Goal: Information Seeking & Learning: Learn about a topic

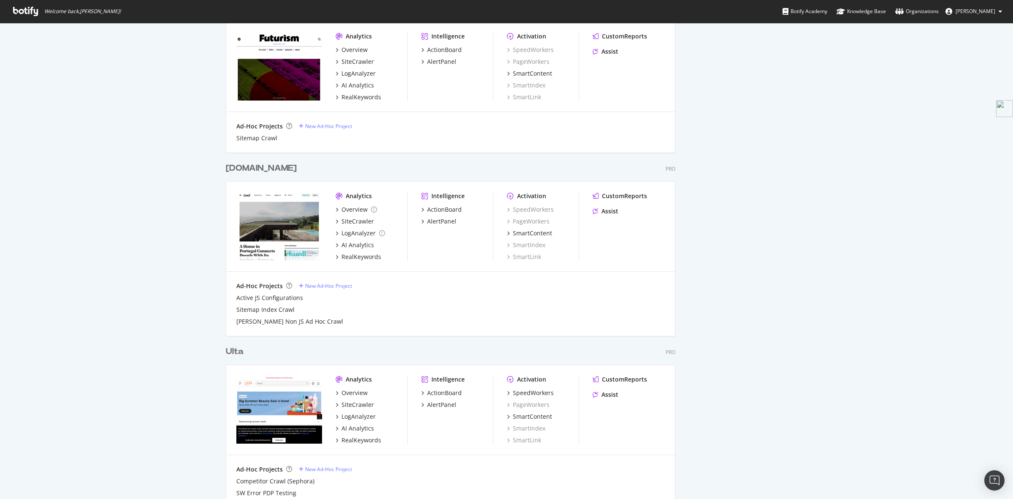
scroll to position [1463, 0]
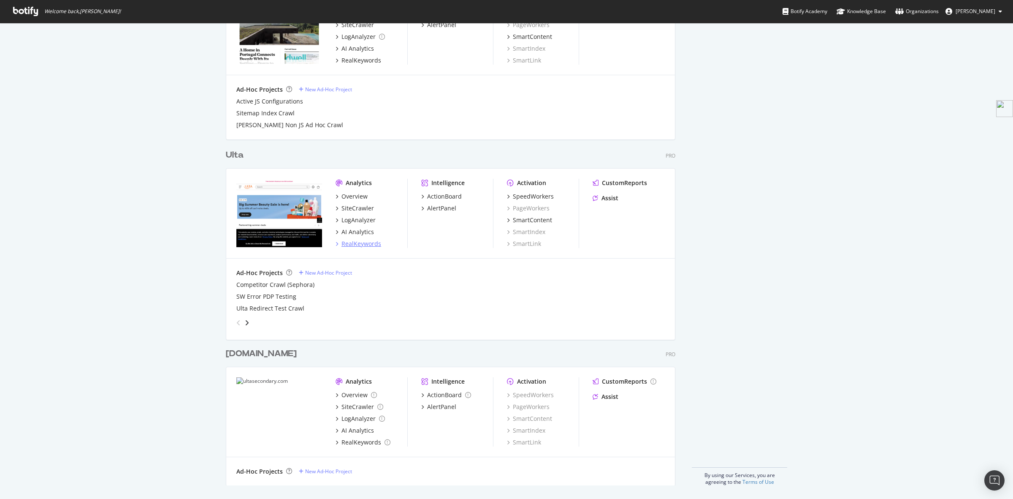
click at [352, 243] on div "RealKeywords" at bounding box center [362, 243] width 40 height 8
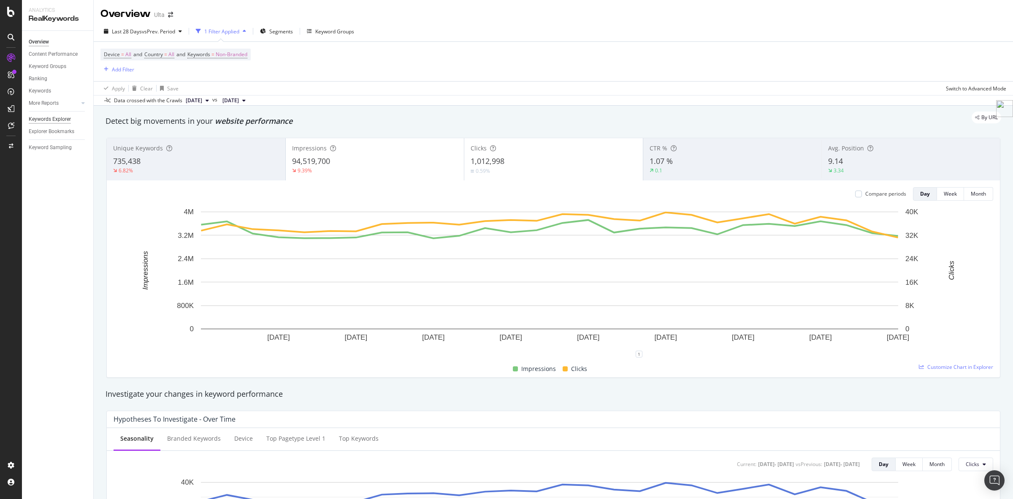
click at [50, 119] on div "Keywords Explorer" at bounding box center [50, 119] width 42 height 9
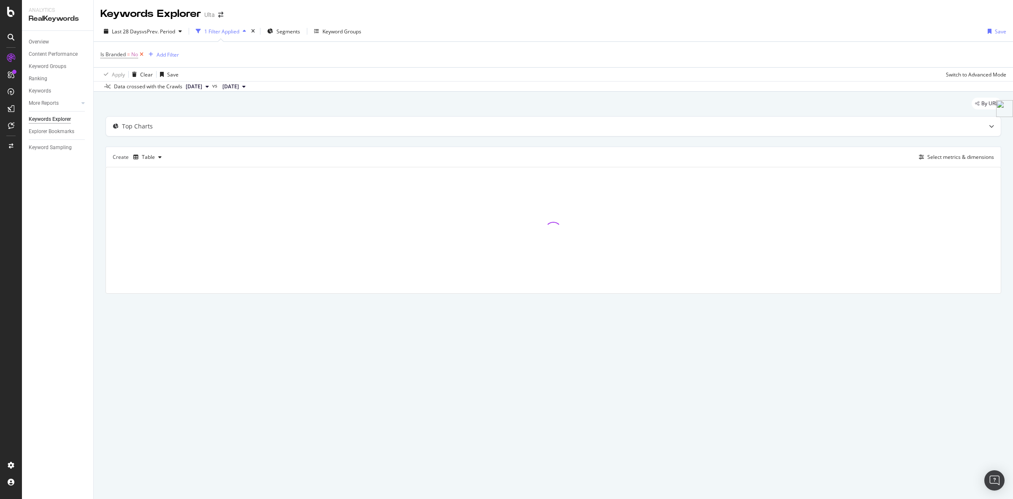
click at [142, 56] on icon at bounding box center [141, 54] width 7 height 8
click at [114, 51] on div "Add Filter" at bounding box center [123, 54] width 22 height 7
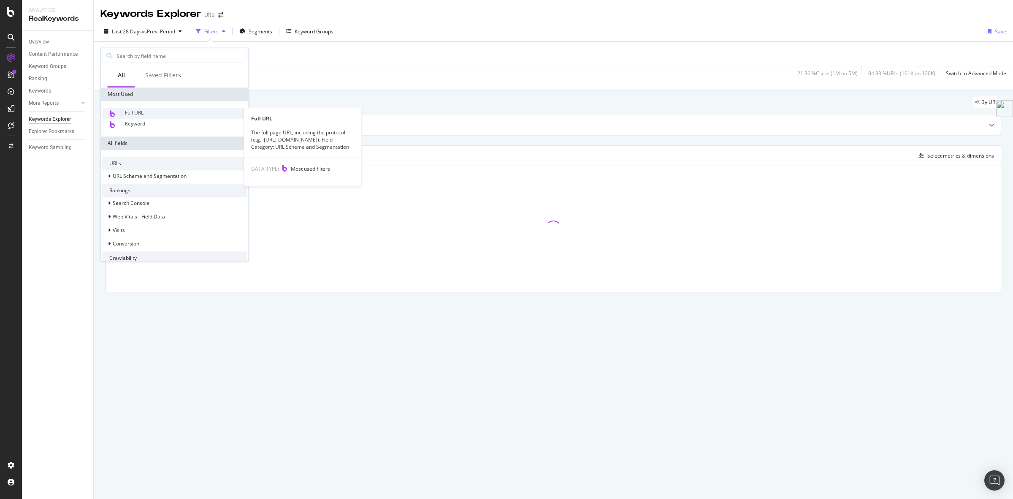
click at [138, 112] on span "Full URL" at bounding box center [134, 112] width 19 height 7
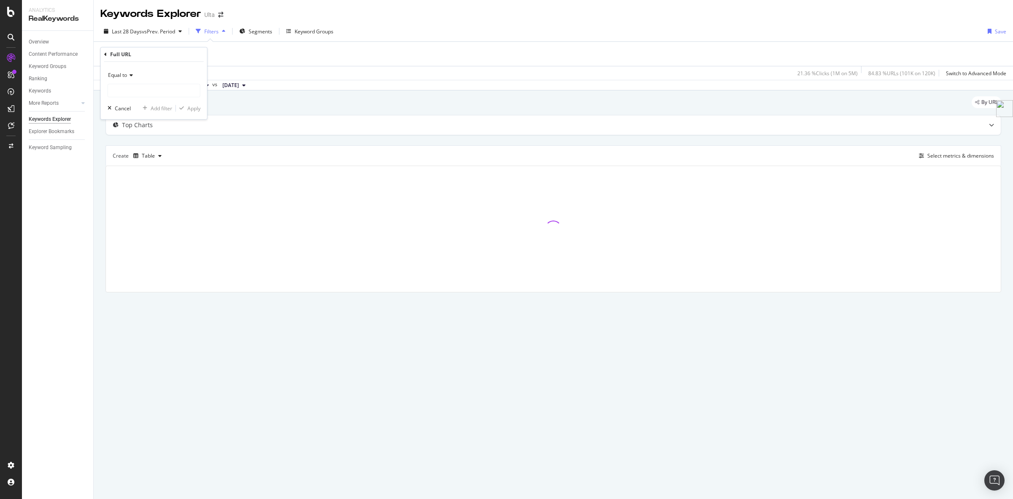
click at [126, 79] on div "Equal to" at bounding box center [154, 75] width 93 height 14
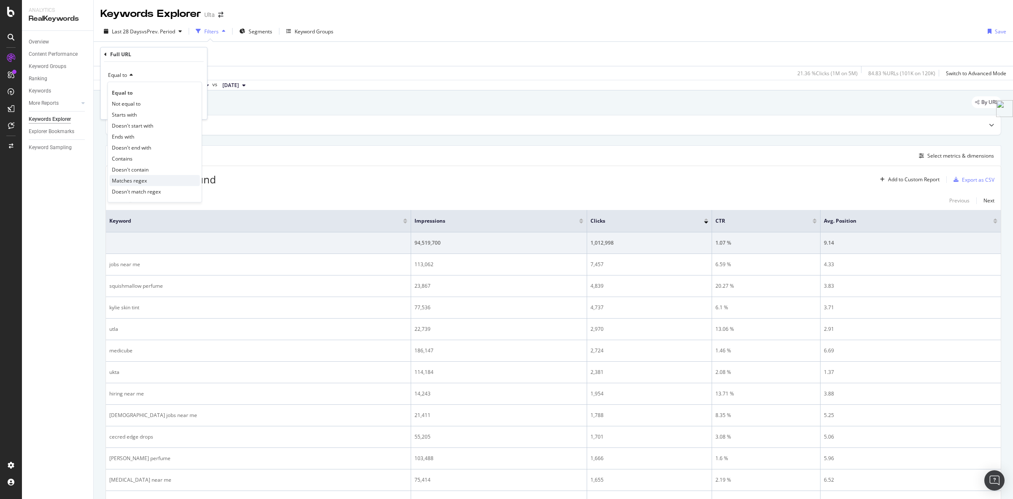
click at [140, 183] on span "Matches regex" at bounding box center [129, 180] width 35 height 7
click at [144, 95] on input "text" at bounding box center [154, 91] width 92 height 14
paste input "color\+eyes|benefit|color\+lips|SPF|brush\+type|color\+hair|hair\+brush\+shape|…"
type input "color\+eyes|benefit|color\+lips|SPF|brush\+type|color\+hair|hair\+brush\+shape|…"
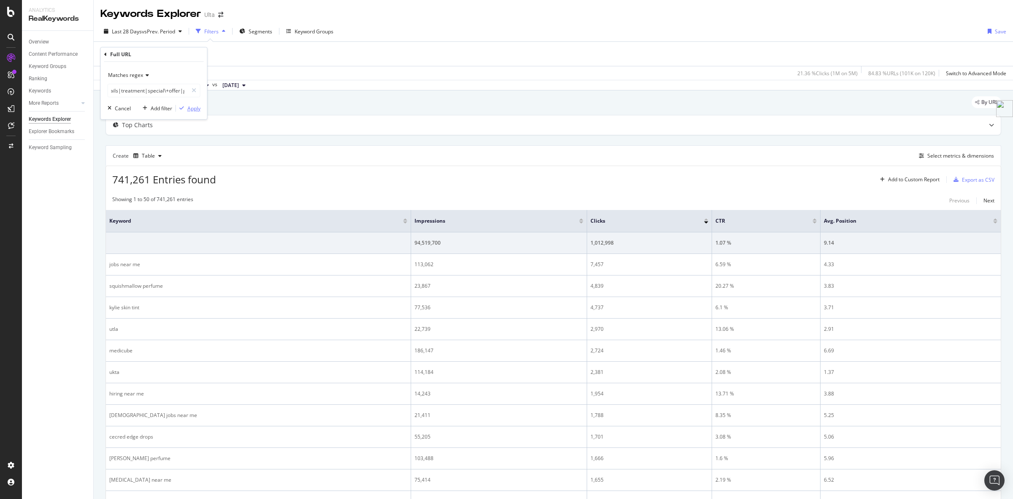
scroll to position [0, 0]
click at [191, 111] on div "Apply" at bounding box center [193, 108] width 13 height 7
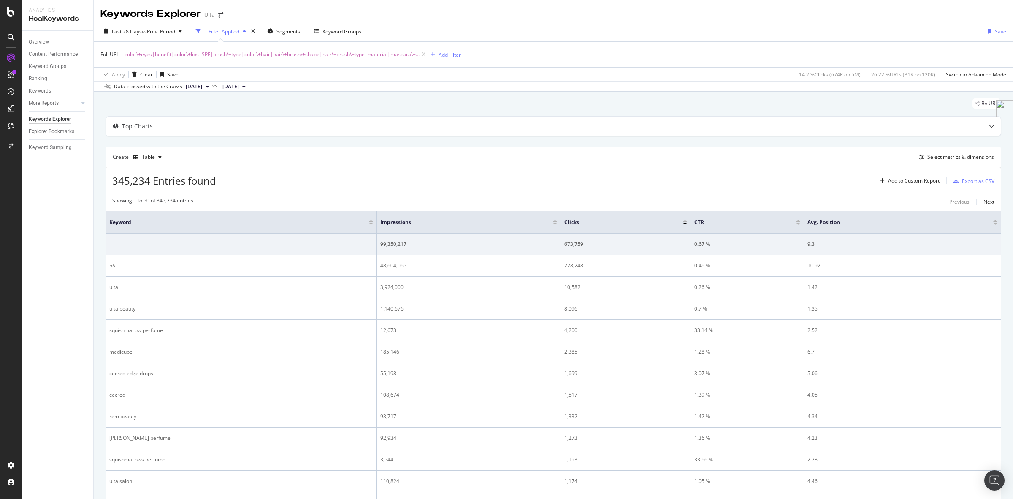
scroll to position [53, 0]
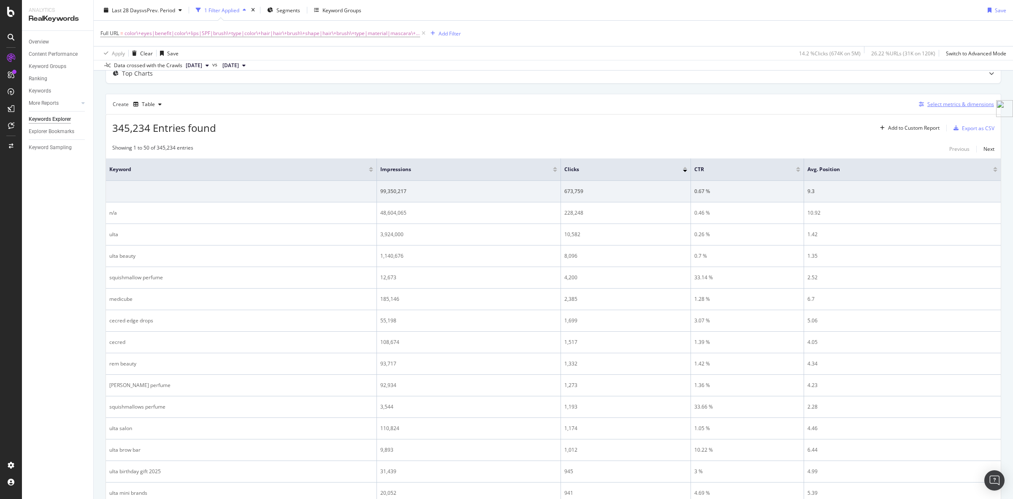
click at [951, 103] on div "Select metrics & dimensions" at bounding box center [961, 103] width 67 height 7
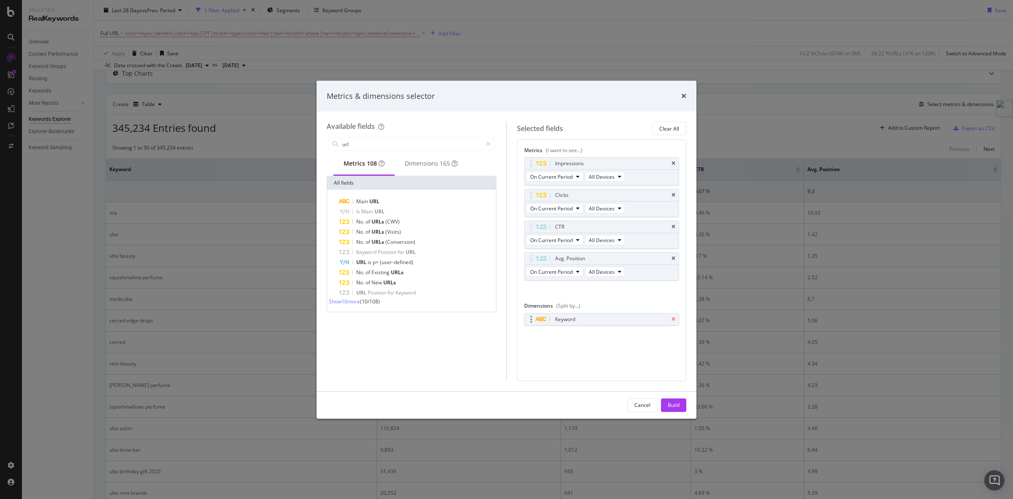
type input "url"
click at [674, 319] on icon "times" at bounding box center [674, 319] width 4 height 5
click at [488, 144] on icon "modal" at bounding box center [488, 144] width 5 height 6
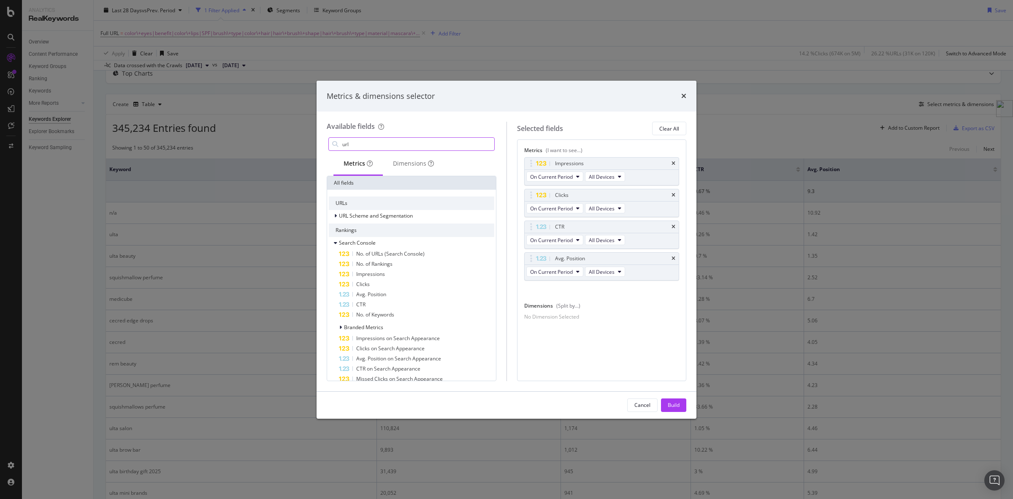
click at [419, 137] on div "url" at bounding box center [412, 144] width 166 height 14
click at [404, 141] on input "url" at bounding box center [418, 144] width 153 height 13
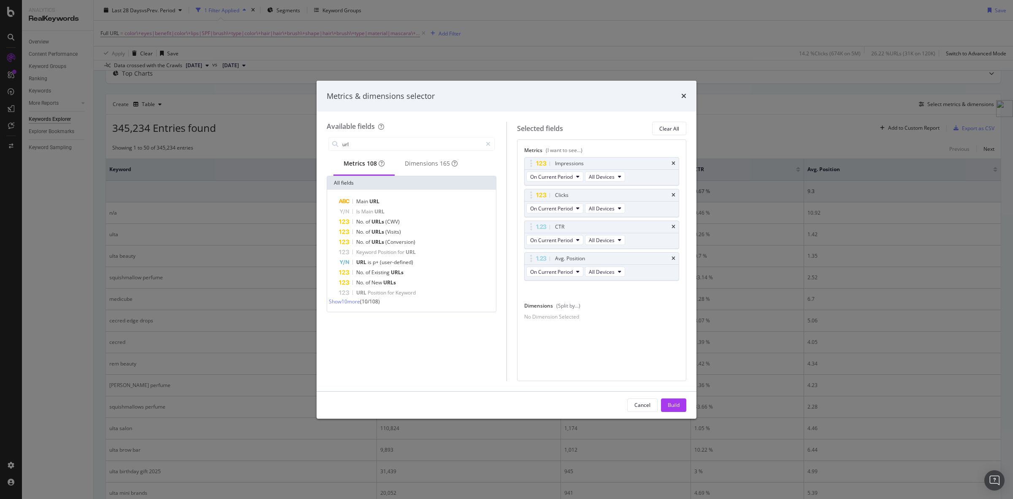
click at [339, 305] on span "Show 10 more" at bounding box center [344, 301] width 31 height 7
type input "full url"
click at [339, 305] on span "Show 3 more" at bounding box center [343, 301] width 28 height 7
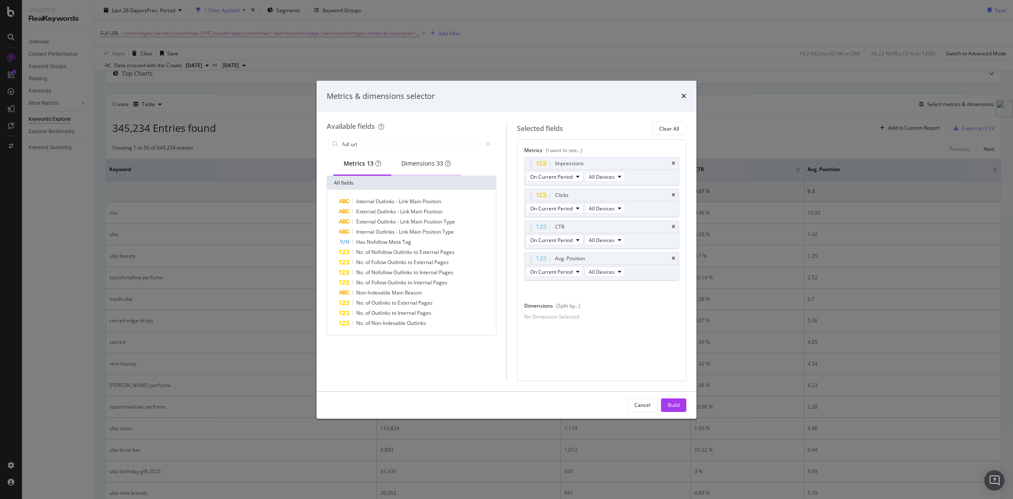
click at [427, 161] on div "Dimensions 33" at bounding box center [426, 163] width 49 height 8
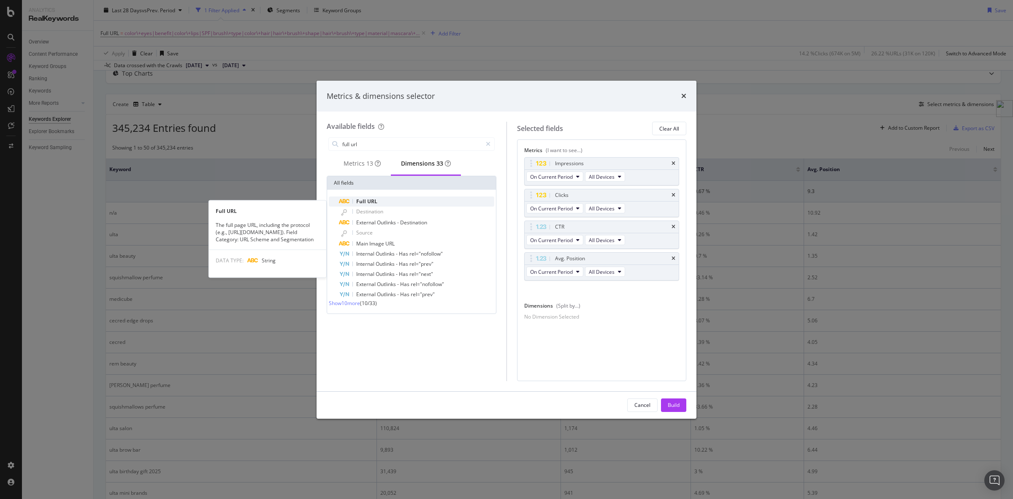
click at [370, 201] on span "URL" at bounding box center [372, 201] width 10 height 7
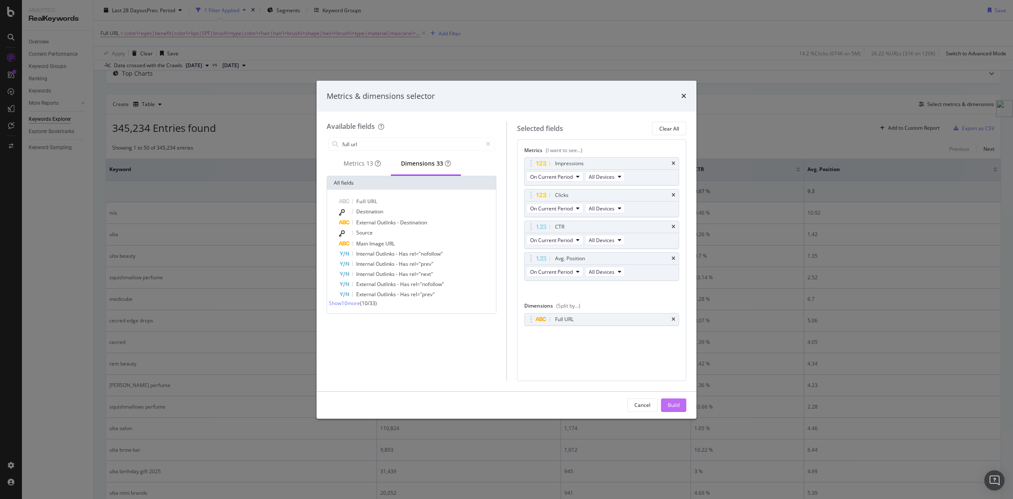
click at [678, 407] on div "Build" at bounding box center [674, 404] width 12 height 7
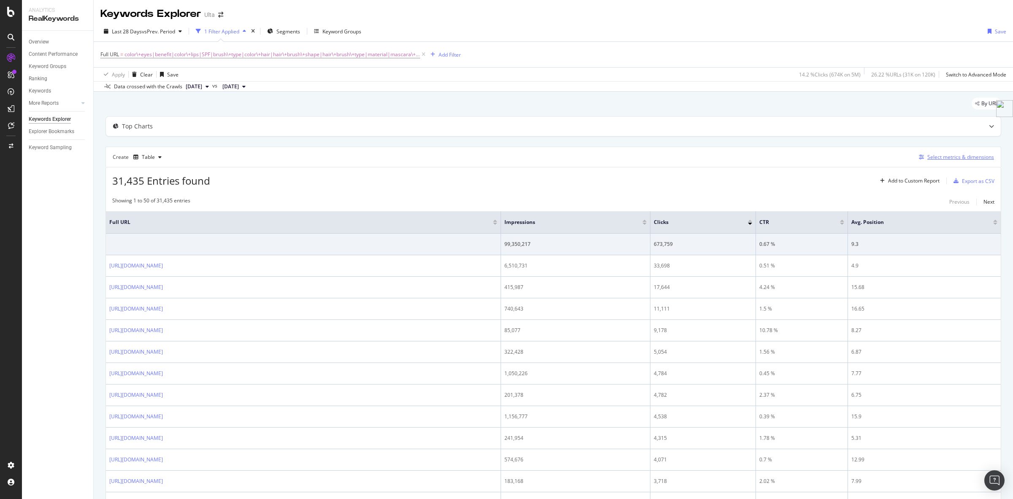
click at [942, 158] on div "Select metrics & dimensions" at bounding box center [961, 156] width 67 height 7
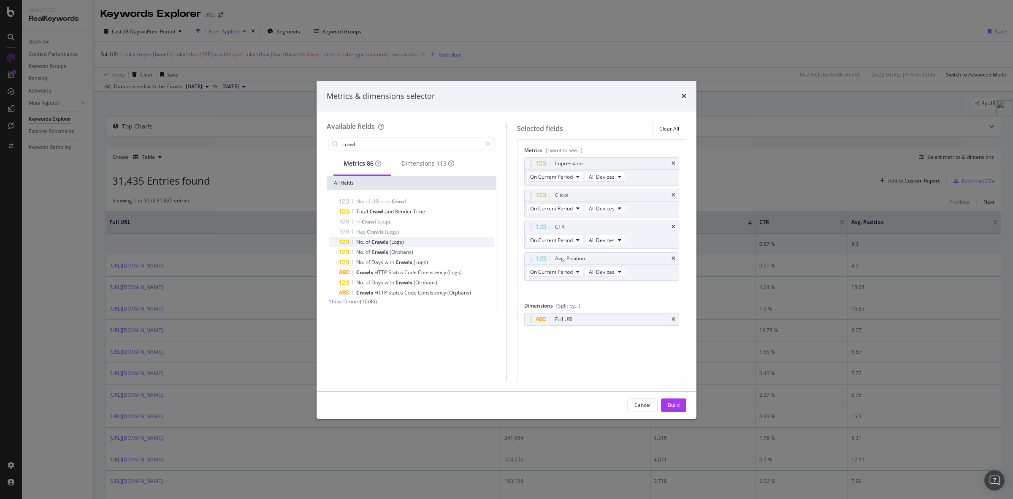
click at [388, 245] on span "Crawls" at bounding box center [381, 241] width 18 height 7
click at [345, 305] on span "Show 10 more" at bounding box center [344, 301] width 31 height 7
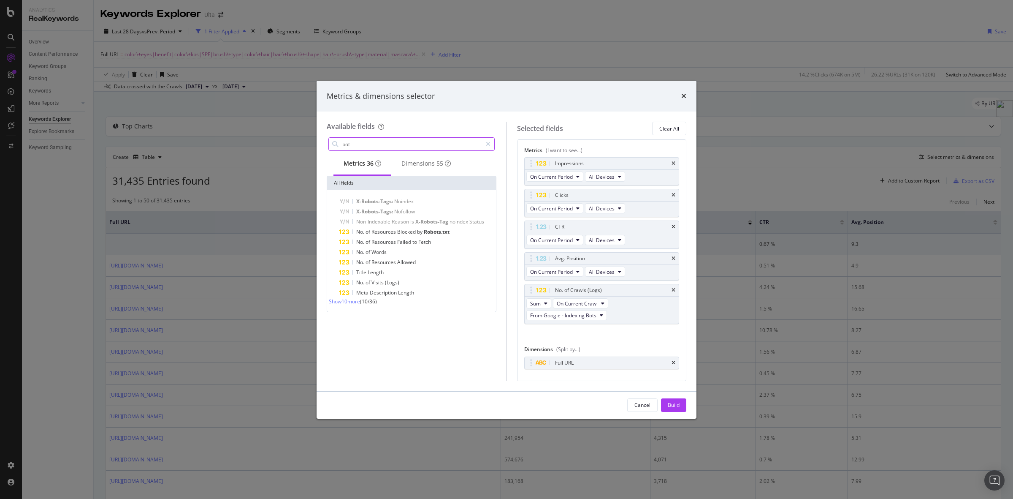
type input "bot"
click at [350, 305] on span "Show 10 more" at bounding box center [344, 301] width 31 height 7
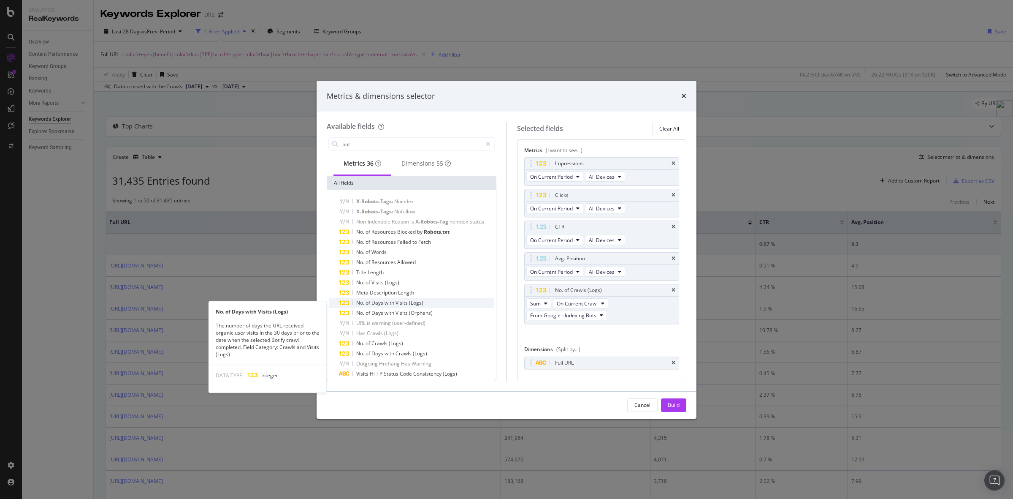
scroll to position [39, 0]
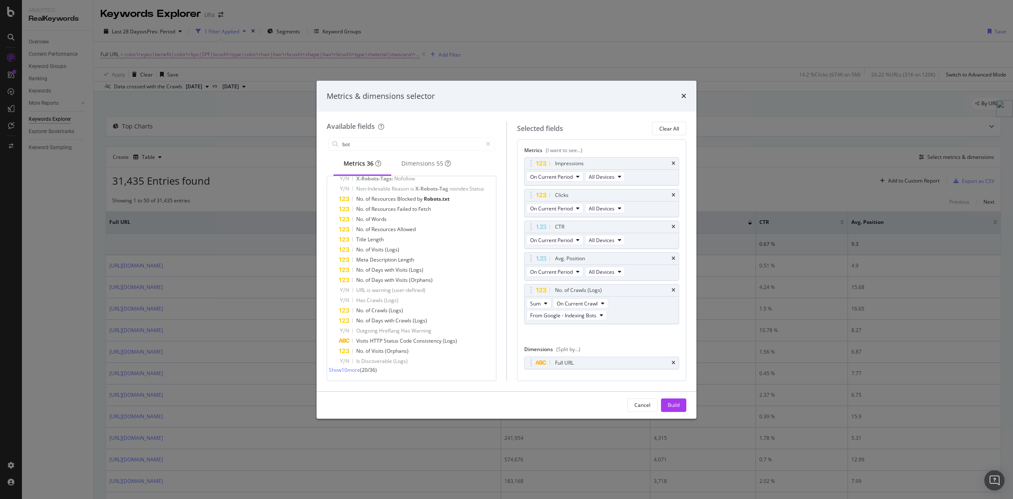
click at [357, 368] on span "Show 10 more" at bounding box center [344, 369] width 31 height 7
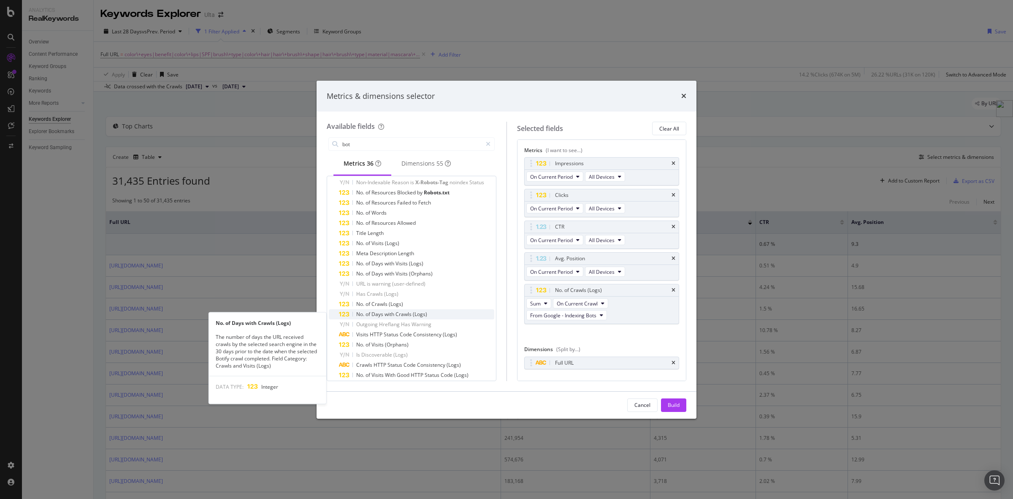
scroll to position [140, 0]
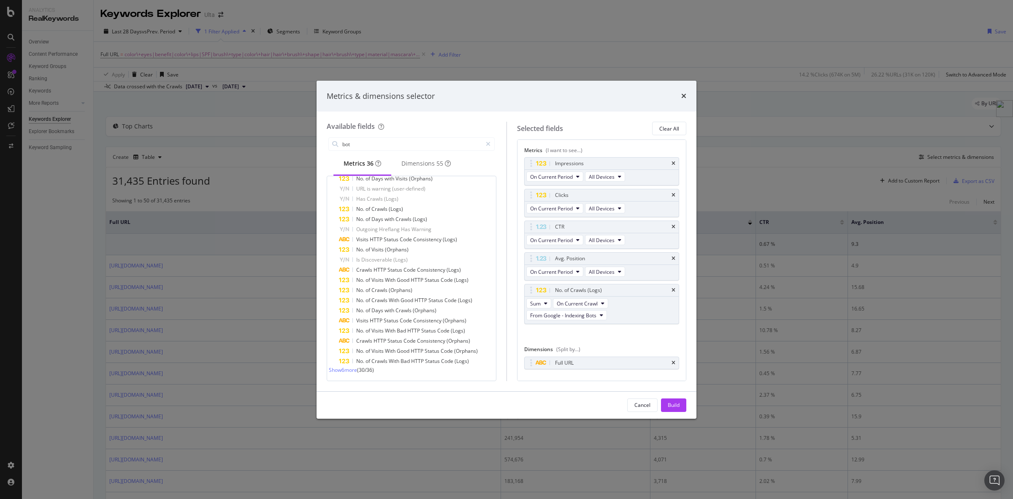
click at [353, 370] on span "Show 6 more" at bounding box center [343, 369] width 28 height 7
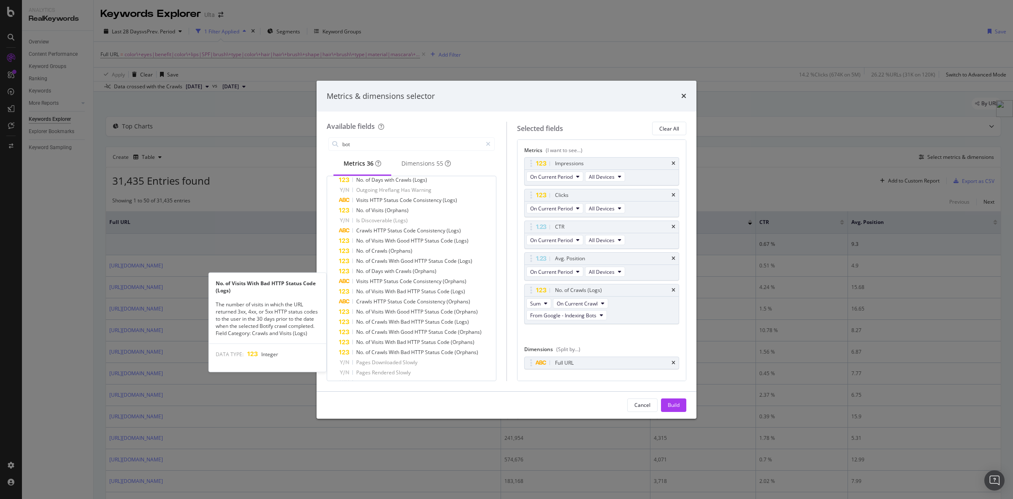
scroll to position [190, 0]
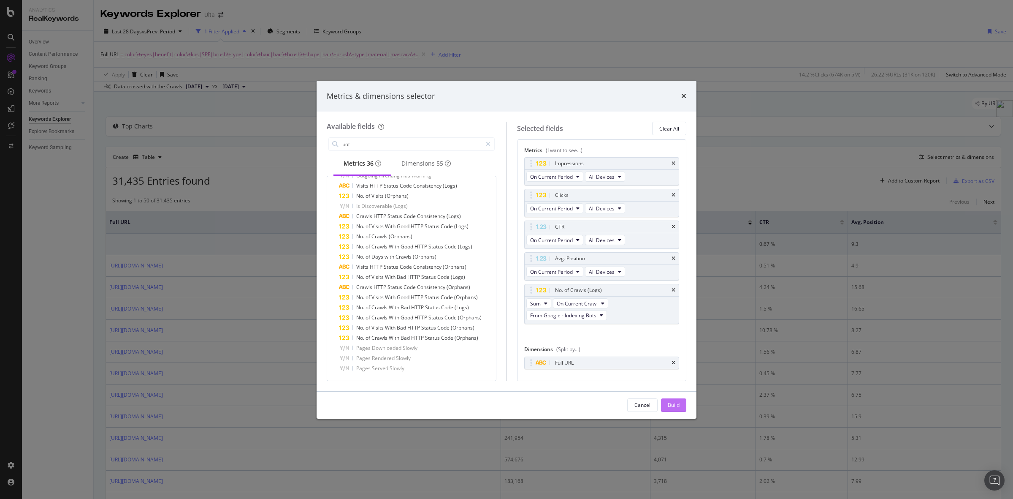
click at [676, 400] on div "Build" at bounding box center [674, 405] width 12 height 13
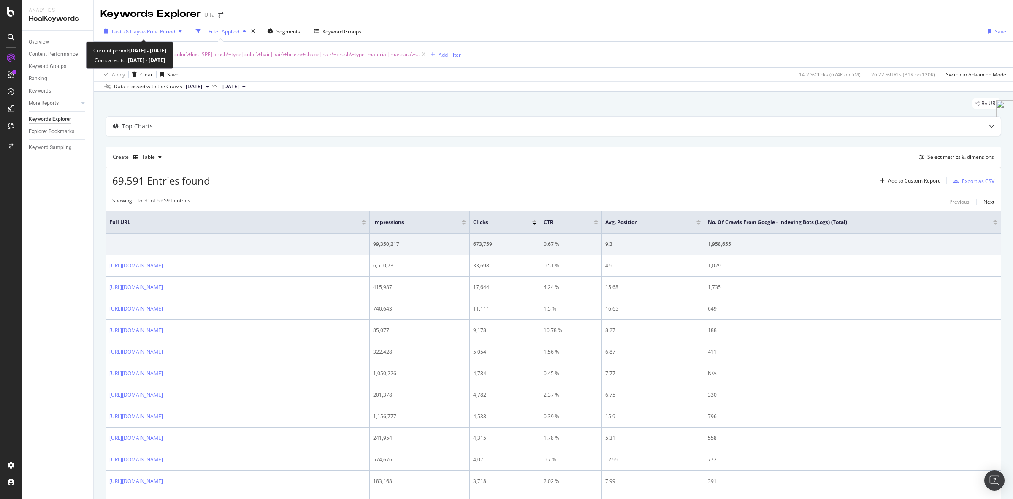
click at [142, 34] on span "vs Prev. Period" at bounding box center [158, 31] width 33 height 7
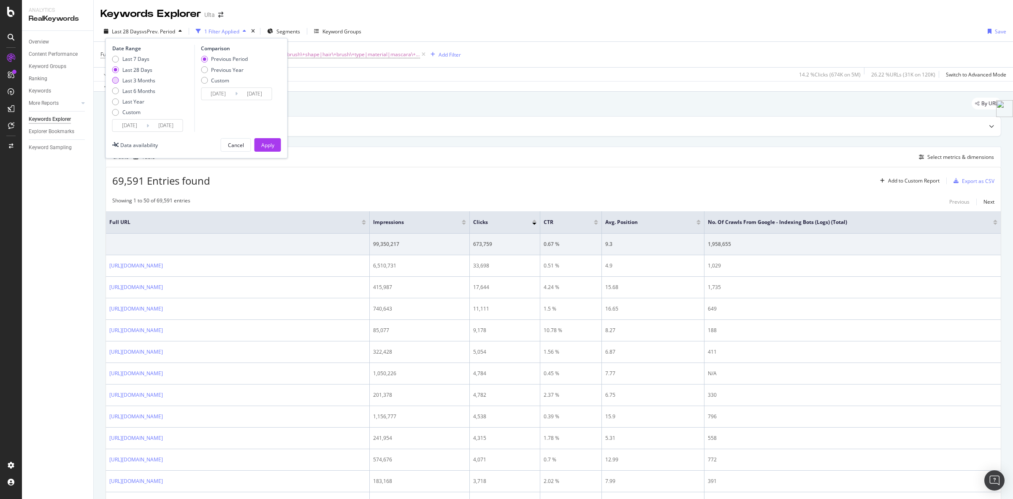
click at [138, 81] on div "Last 3 Months" at bounding box center [138, 80] width 33 height 7
type input "[DATE]"
click at [276, 148] on button "Apply" at bounding box center [268, 145] width 27 height 14
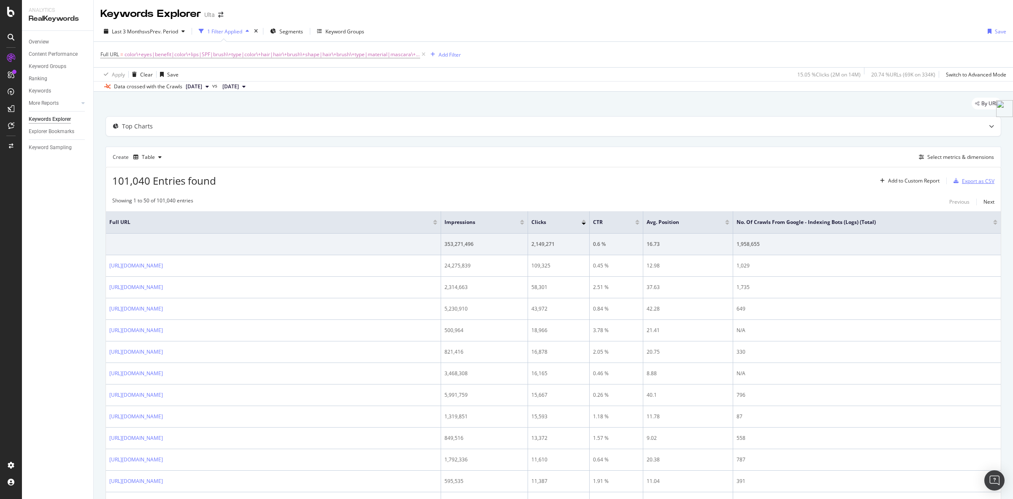
click at [974, 182] on div "Export as CSV" at bounding box center [978, 180] width 33 height 7
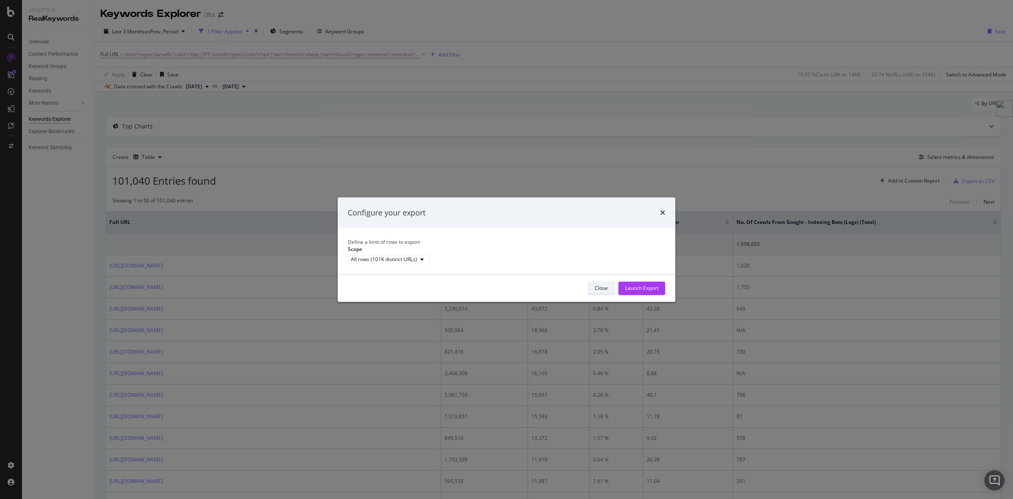
click at [598, 291] on div "Close" at bounding box center [601, 287] width 13 height 7
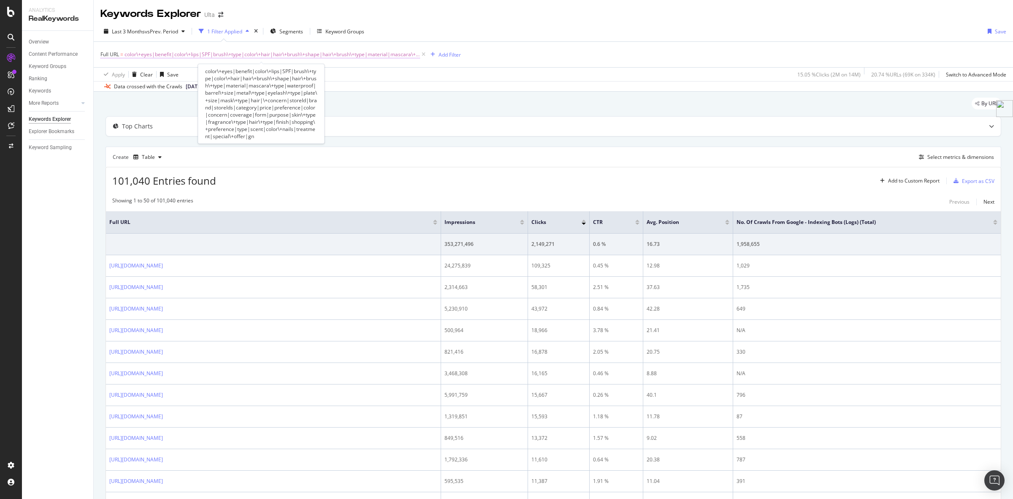
click at [131, 56] on span "color\+eyes|benefit|color\+lips|SPF|brush\+type|color\+hair|hair\+brush\+shape|…" at bounding box center [273, 55] width 296 height 12
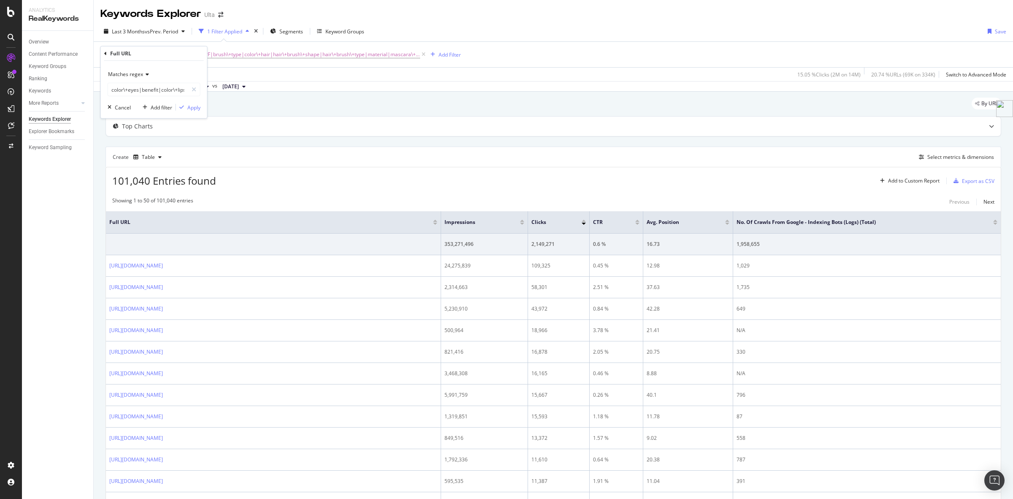
click at [482, 106] on div "By URL" at bounding box center [554, 107] width 896 height 19
click at [973, 178] on div "Export as CSV" at bounding box center [978, 180] width 33 height 7
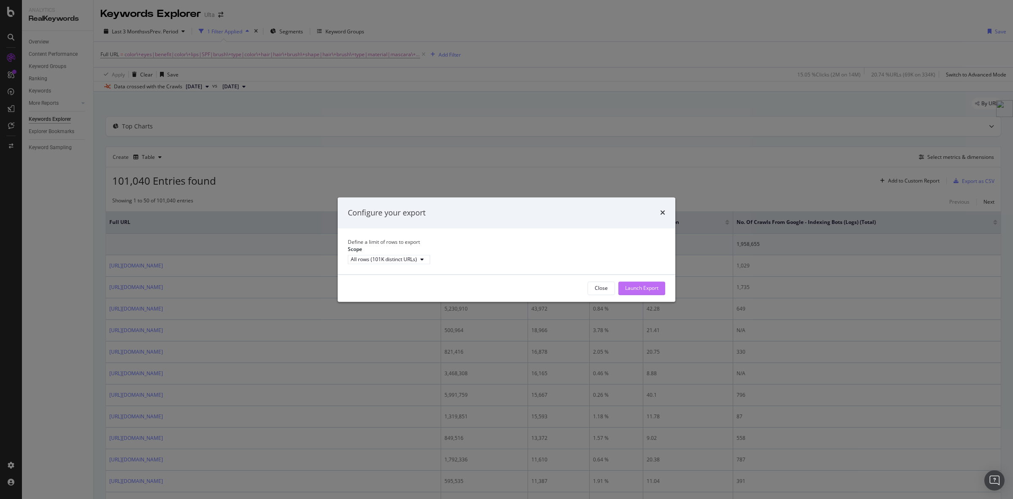
click at [649, 289] on div "Launch Export" at bounding box center [641, 288] width 33 height 13
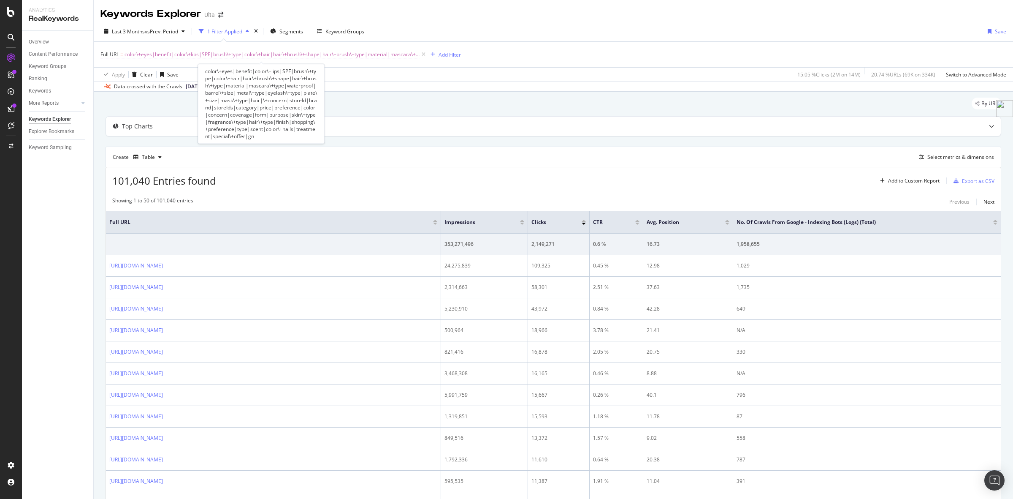
click at [177, 53] on span "color\+eyes|benefit|color\+lips|SPF|brush\+type|color\+hair|hair\+brush\+shape|…" at bounding box center [273, 55] width 296 height 12
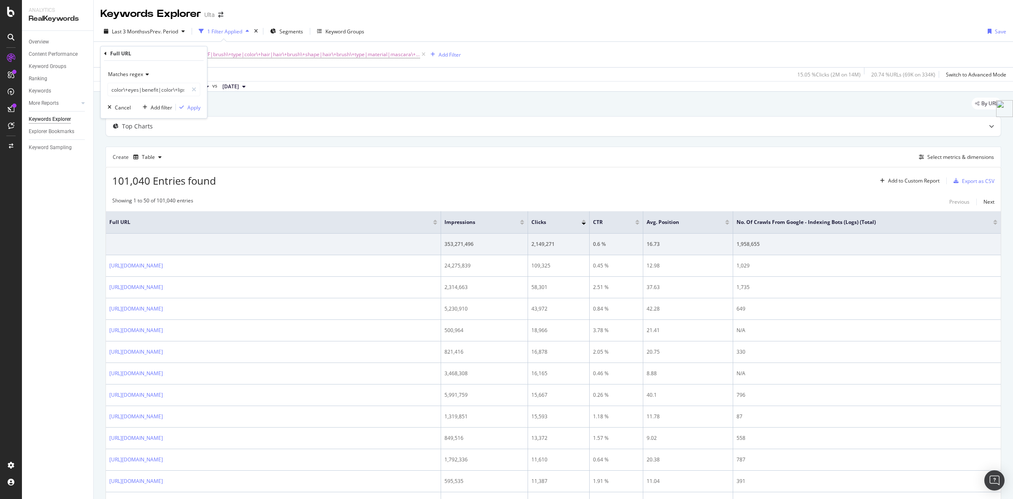
click at [140, 74] on span "Matches regex" at bounding box center [125, 74] width 35 height 7
click at [464, 74] on div "Apply Clear Save 15.05 % Clicks ( 2M on 14M ) 20.74 % URLs ( 69K on 334K ) Swit…" at bounding box center [554, 74] width 920 height 14
click at [258, 32] on icon "times" at bounding box center [256, 31] width 4 height 5
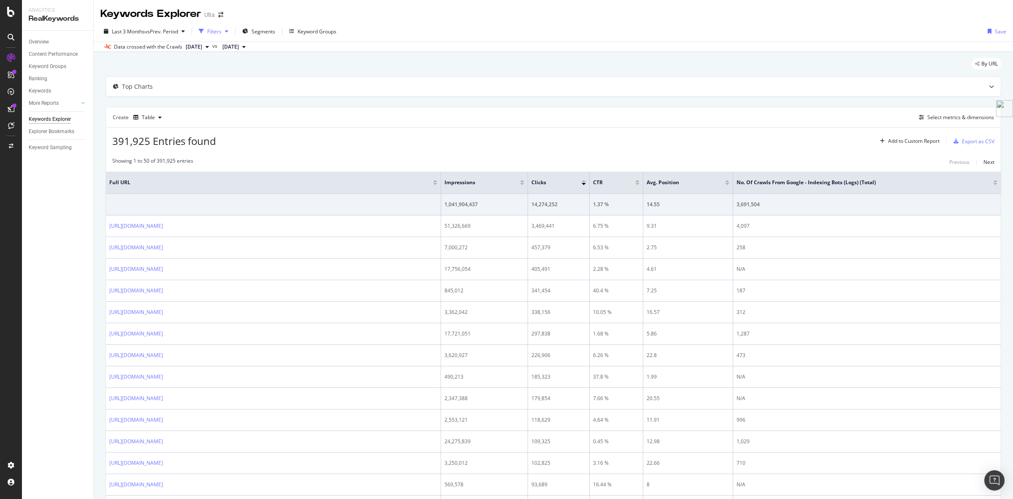
click at [228, 34] on icon "button" at bounding box center [226, 31] width 3 height 5
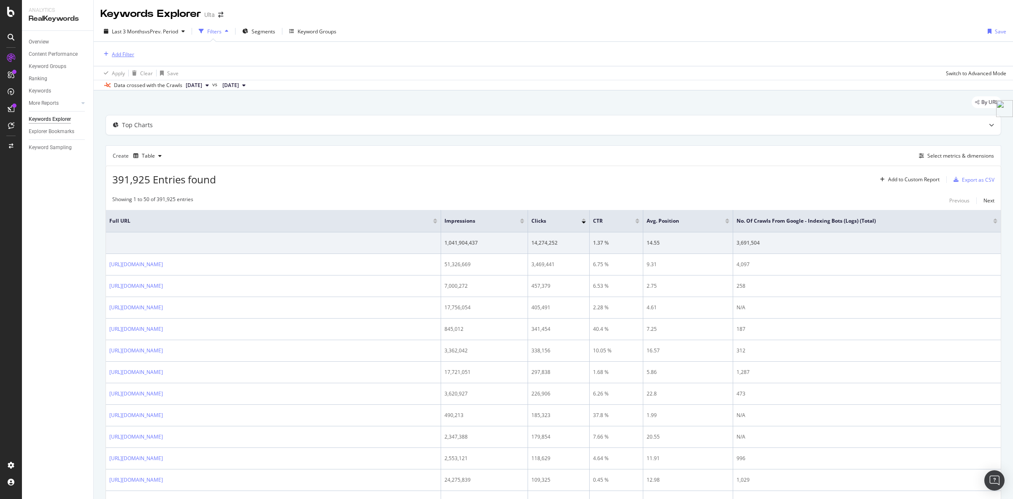
click at [119, 53] on div "Add Filter" at bounding box center [123, 54] width 22 height 7
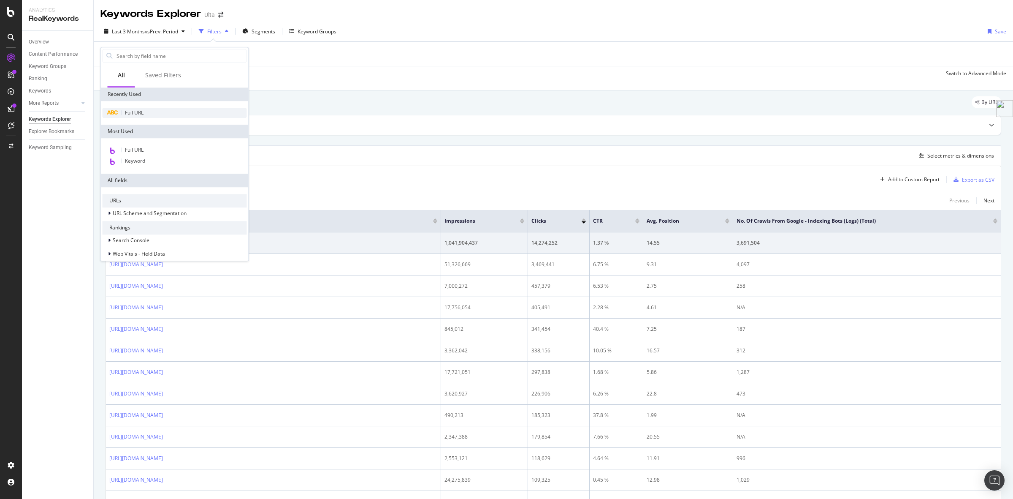
click at [149, 114] on div "Full URL" at bounding box center [175, 113] width 144 height 10
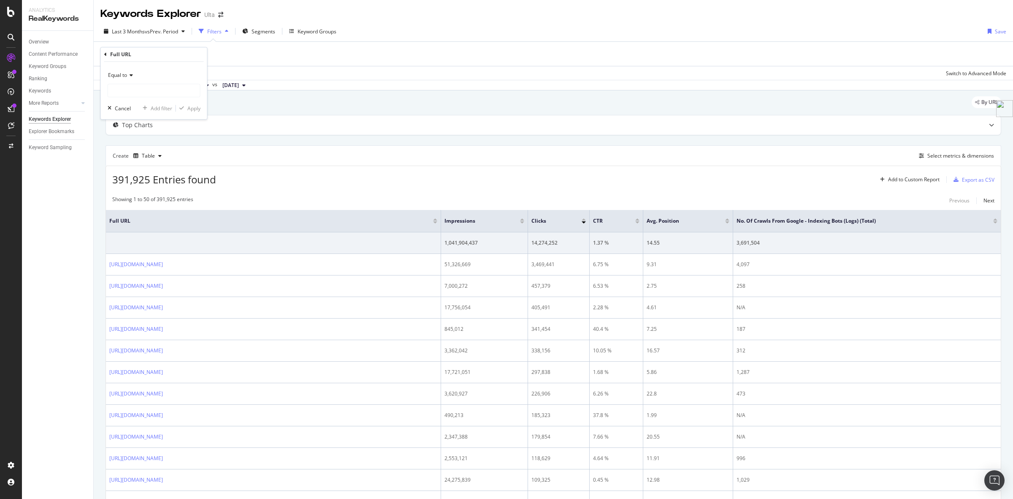
click at [131, 77] on icon at bounding box center [130, 75] width 6 height 5
click at [123, 56] on div "Add Filter" at bounding box center [123, 54] width 22 height 7
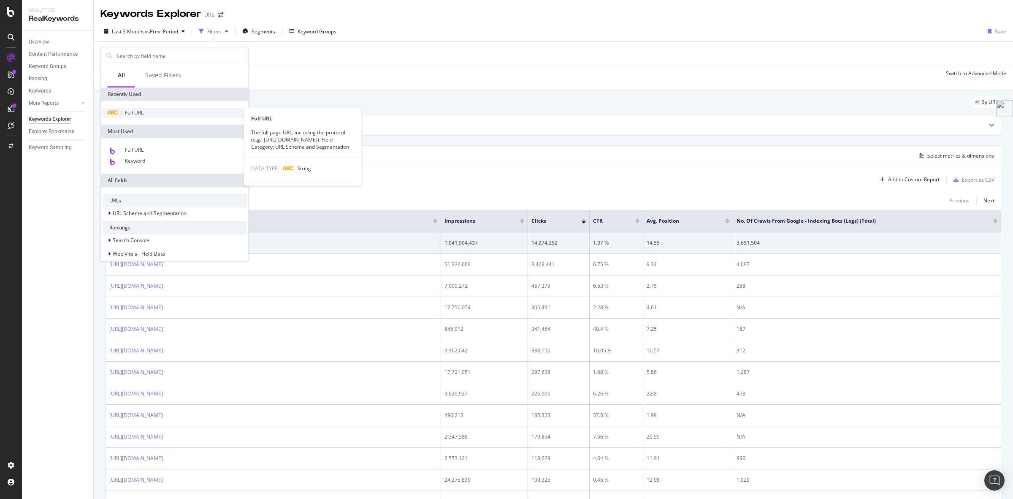
click at [133, 112] on span "Full URL" at bounding box center [134, 112] width 19 height 7
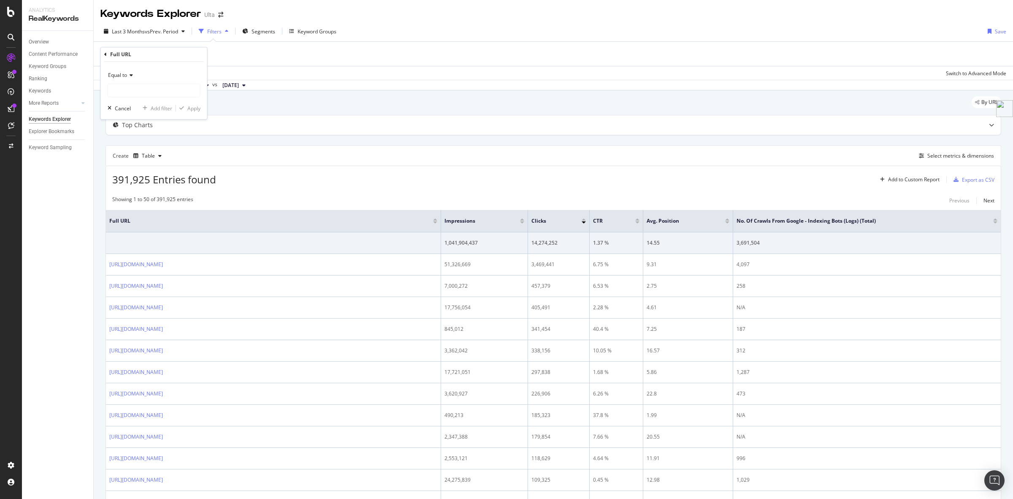
click at [137, 74] on div "Equal to" at bounding box center [154, 75] width 93 height 14
click at [151, 177] on div "Matches regex" at bounding box center [155, 180] width 90 height 11
click at [151, 91] on input "text" at bounding box center [154, 91] width 92 height 14
paste input "\b(?:color(?:\+(?:eyes|lips|hair|nails))?|hair(?:\+(?:type|brush\+(?:shape|type…"
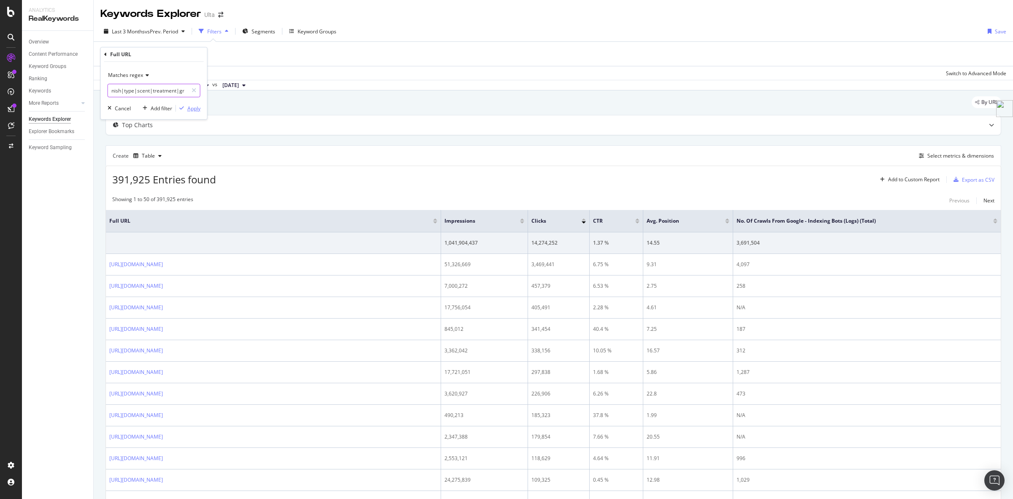
type input "\b(?:color(?:\+(?:eyes|lips|hair|nails))?|hair(?:\+(?:type|brush\+(?:shape|type…"
click at [198, 111] on div "Apply" at bounding box center [193, 108] width 13 height 7
click at [260, 31] on div "times" at bounding box center [256, 31] width 7 height 8
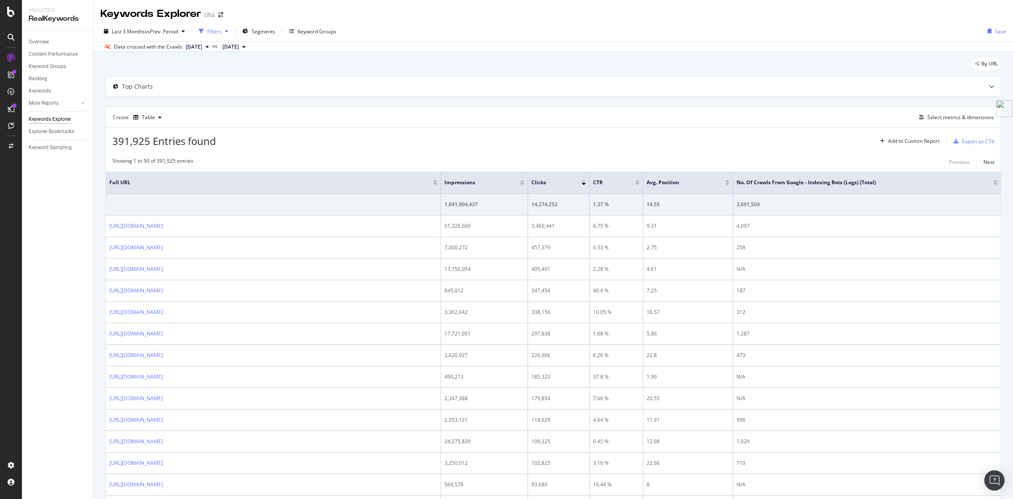
click at [222, 29] on div "Filters" at bounding box center [214, 31] width 14 height 7
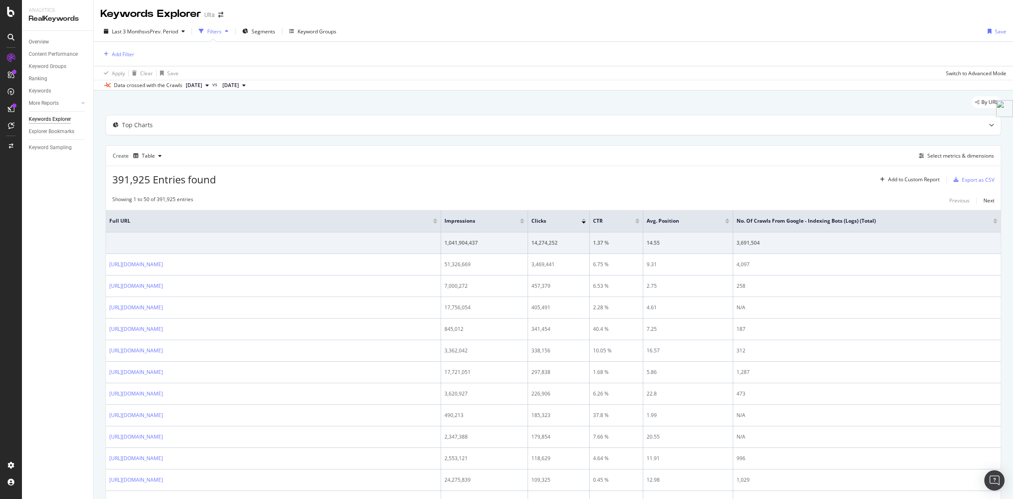
click at [135, 52] on div "Add Filter" at bounding box center [553, 54] width 906 height 24
click at [125, 55] on div "Add Filter" at bounding box center [123, 54] width 22 height 7
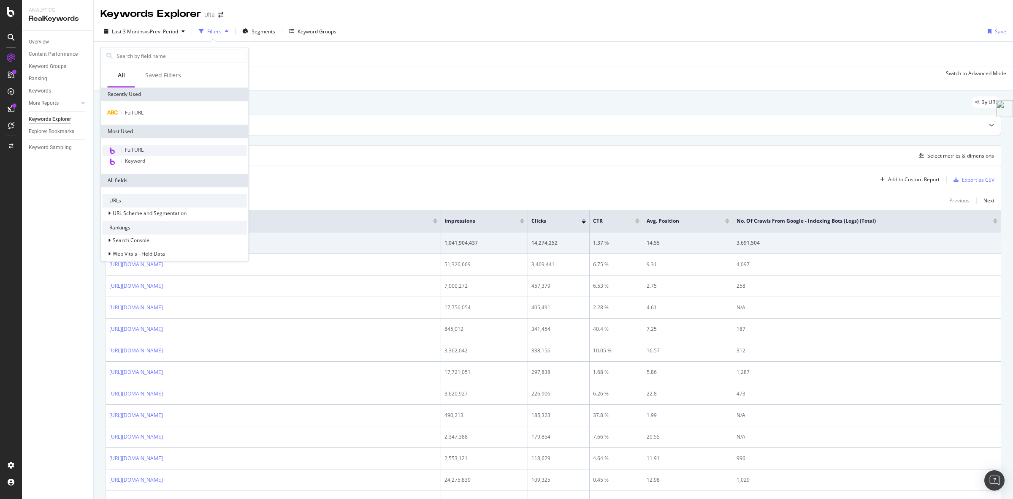
click at [135, 153] on div "Full URL" at bounding box center [134, 150] width 19 height 7
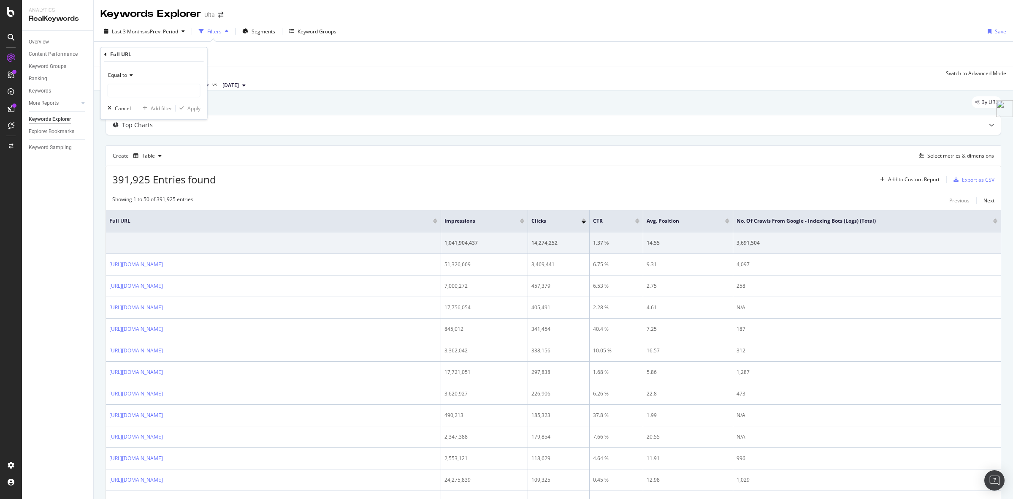
click at [128, 79] on div "Equal to" at bounding box center [154, 75] width 93 height 14
click at [140, 184] on span "Matches regex" at bounding box center [129, 180] width 35 height 7
click at [142, 94] on input "text" at bounding box center [154, 91] width 92 height 14
paste input "color\+eyes|benefit|color\+lips|SPF|brush\+type|color\+hair|hair\+brush\+shape|…"
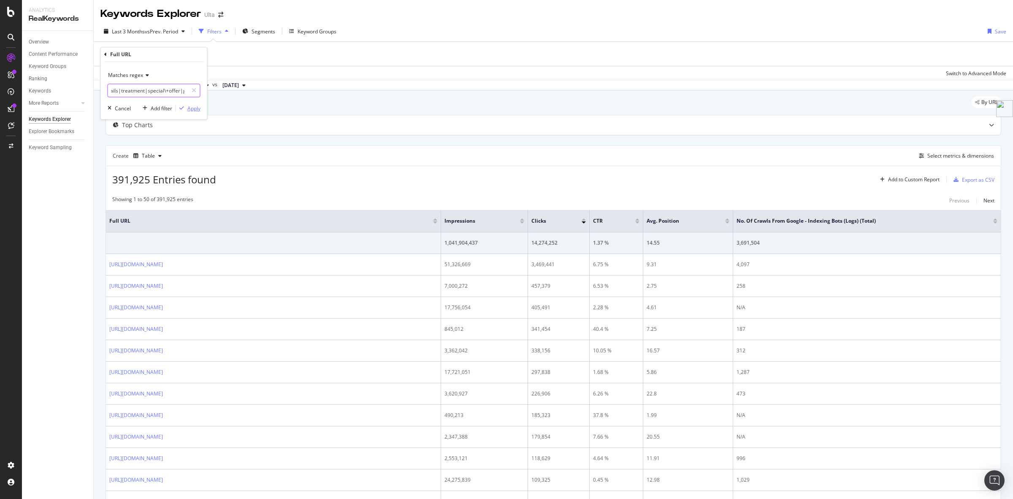
type input "color\+eyes|benefit|color\+lips|SPF|brush\+type|color\+hair|hair\+brush\+shape|…"
click at [195, 112] on div "Apply" at bounding box center [193, 108] width 13 height 7
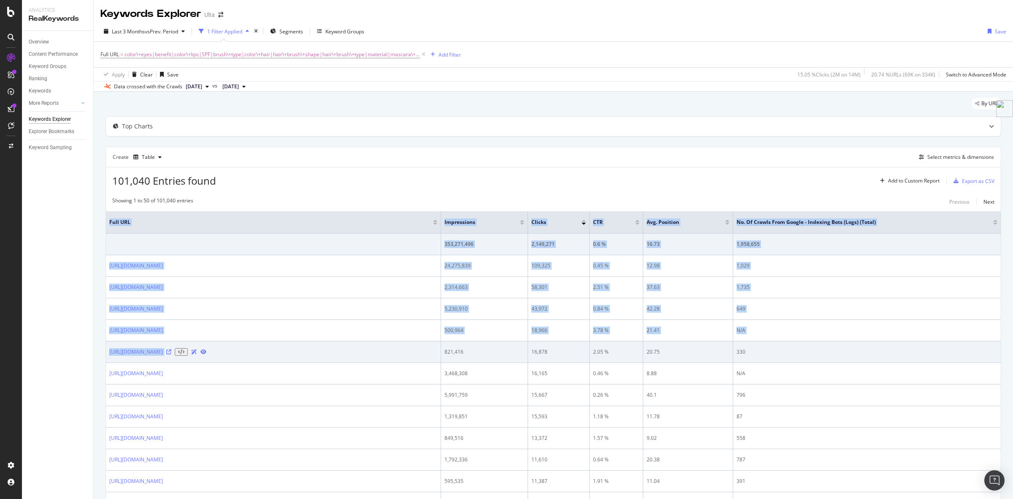
drag, startPoint x: 104, startPoint y: 269, endPoint x: 341, endPoint y: 357, distance: 252.8
copy table "Full URL Impressions Clicks CTR Avg. Position No. of Crawls from Google - Index…"
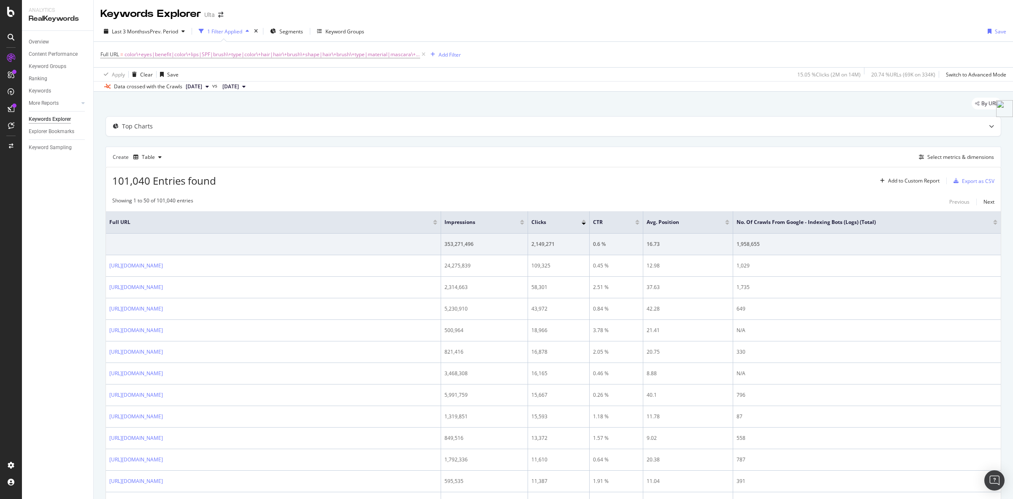
click at [277, 176] on div "101,040 Entries found Add to Custom Report Export as CSV" at bounding box center [553, 177] width 895 height 21
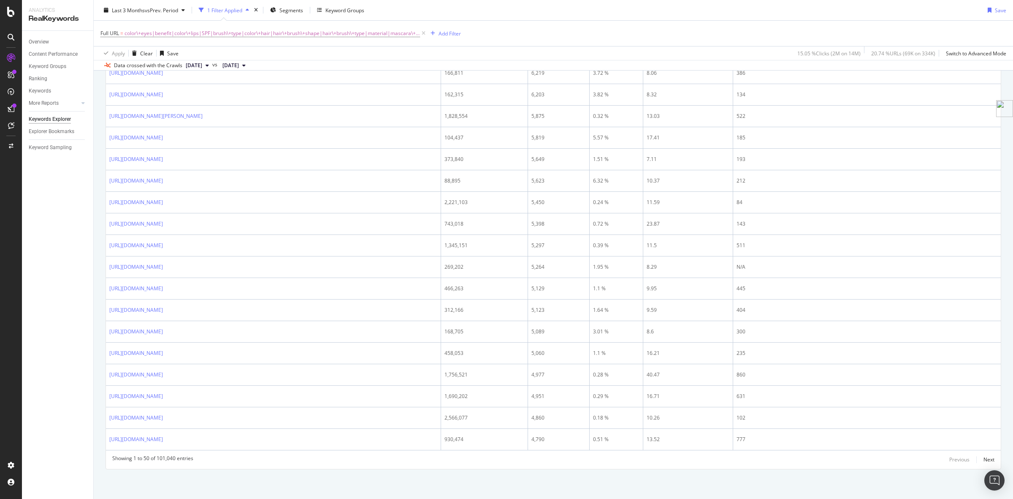
scroll to position [950, 0]
click at [985, 456] on div "Next" at bounding box center [989, 459] width 11 height 7
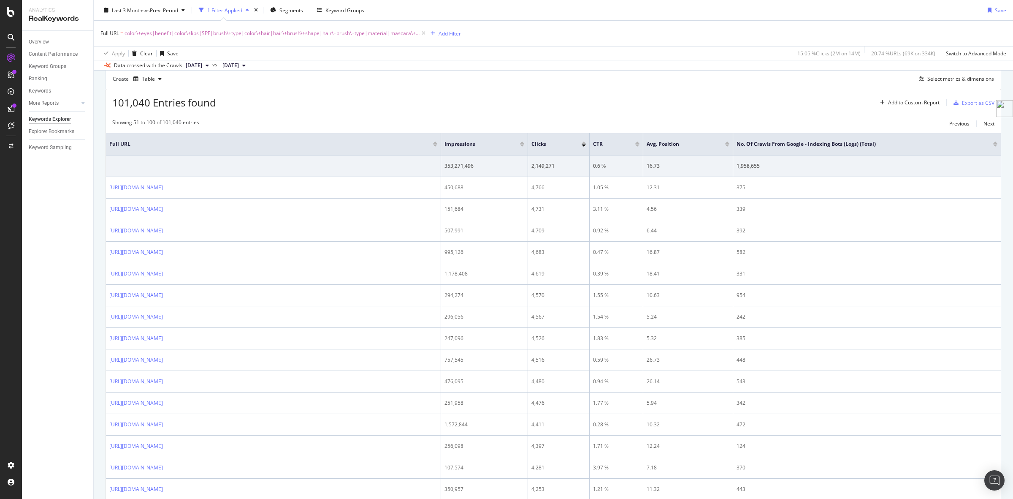
scroll to position [0, 0]
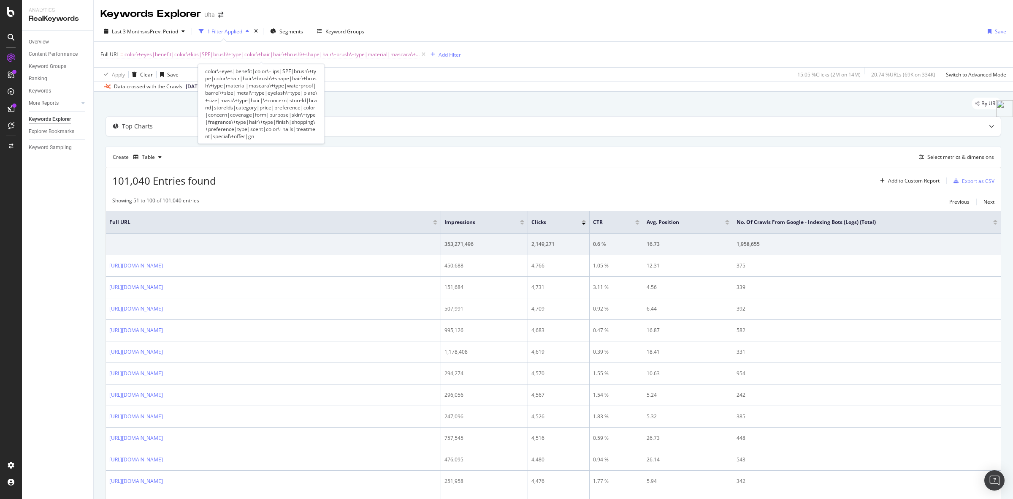
click at [377, 57] on span "color\+eyes|benefit|color\+lips|SPF|brush\+type|color\+hair|hair\+brush\+shape|…" at bounding box center [273, 55] width 296 height 12
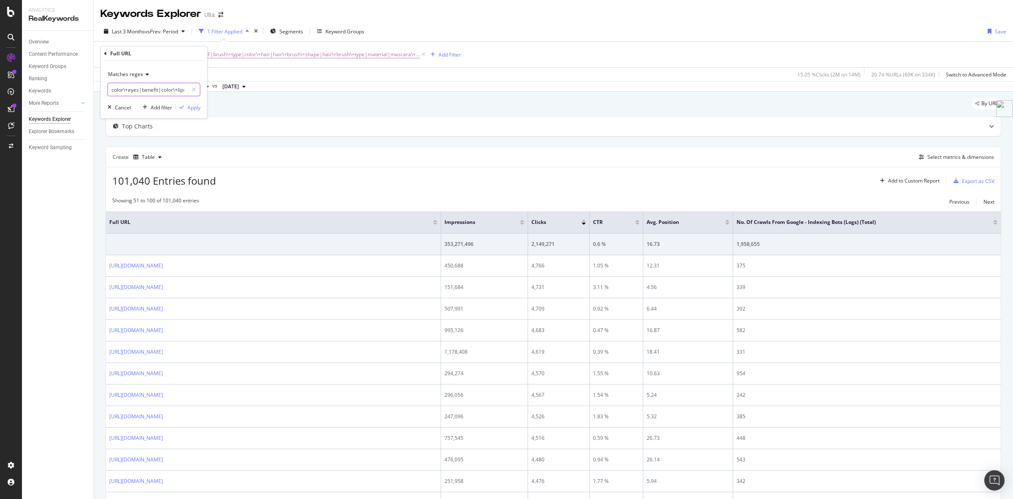
click at [161, 93] on input "color\+eyes|benefit|color\+lips|SPF|brush\+type|color\+hair|hair\+brush\+shape|…" at bounding box center [148, 90] width 80 height 14
paste input "(?i)[?&](?:color_eyes|benefit|color_lips|spf|brush_type|color_hair|hair_brush_s…"
click at [183, 89] on input "(?i)[?&](?:color_eyes|benefit|color_lips|spf|brush_type|color_hair|hair_brush_s…" at bounding box center [148, 90] width 80 height 14
type input "(?i)[?&](?:color_eyes|benefit|color_lips|spf|brush_type|color_hair|hair_brush_s…"
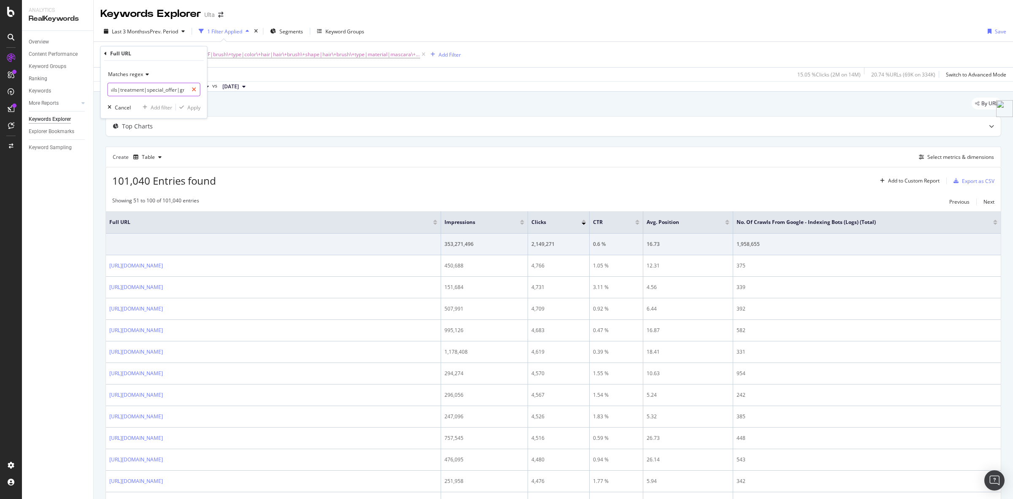
scroll to position [0, 0]
click at [193, 89] on icon at bounding box center [194, 90] width 5 height 6
click at [134, 89] on input "(?i)[?&](?:color_eyes|benefit|color_lips|spf|brush_type|color_hair|hair_brush_s…" at bounding box center [154, 90] width 92 height 14
paste input "(?i)[?&](?:color_eyes|benefit|color_lips|spf|brush_type|color_hair|hair_brush_s…"
click at [152, 87] on input "(?i)[?&](?:color_eyes|benefit|color_lips|spf|brush_type|color_hair|hair_brush_s…" at bounding box center [148, 90] width 80 height 14
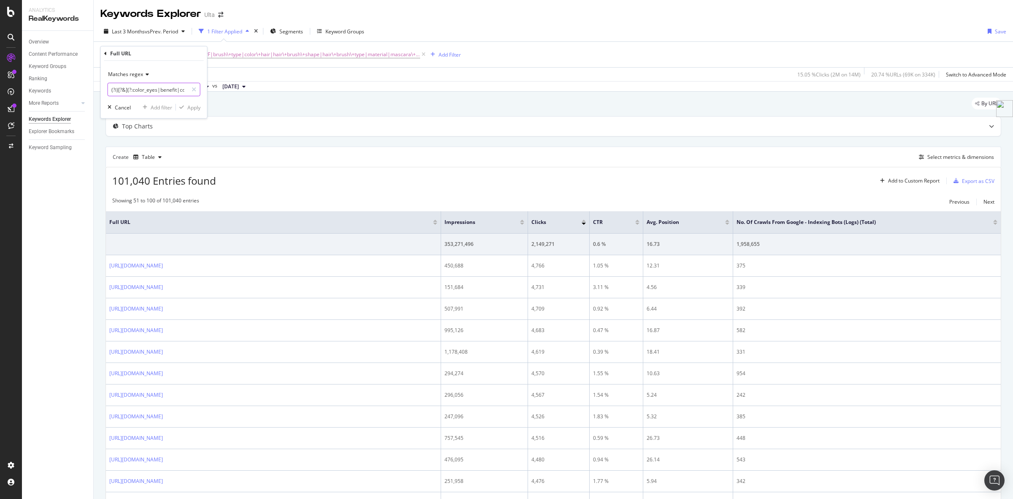
paste input "\?(?:[^#]*?(?:color\+eyes|benefit|color\+lips|spf|...|brand|...|gn))"
click at [153, 87] on input "(?i)\?(?:[^#]*?(?:color\+eyes|benefit|color\+lips|spf|...|brand|...|gn))" at bounding box center [148, 90] width 80 height 14
paste input "\?[^#]*(color\+eyes|benefit|color\+lips|SPF|brush\+type|color\+hair|hair\+brush…"
type input "\?[^#]*(color\+eyes|benefit|color\+lips|SPF|brush\+type|color\+hair|hair\+brush…"
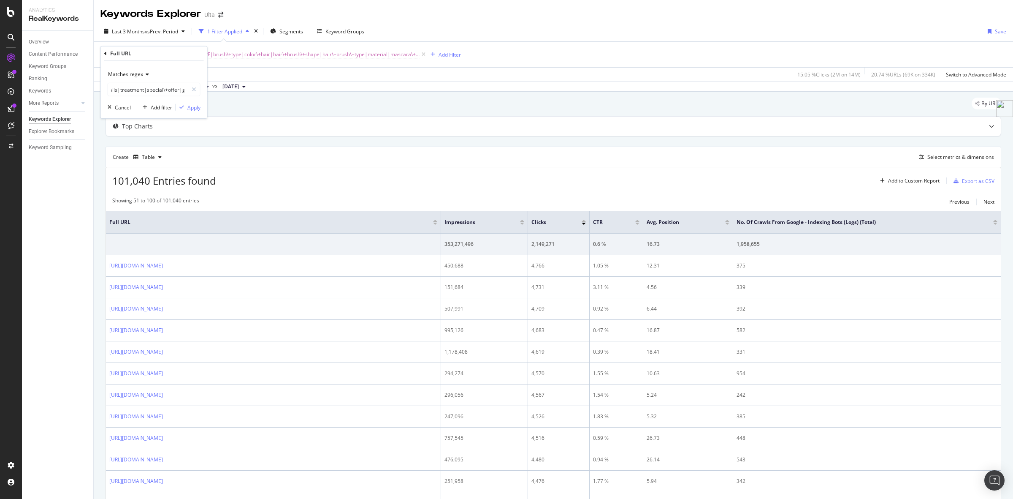
scroll to position [0, 0]
click at [195, 106] on div "Apply" at bounding box center [193, 106] width 13 height 7
click at [439, 55] on div "Add Filter" at bounding box center [450, 54] width 22 height 7
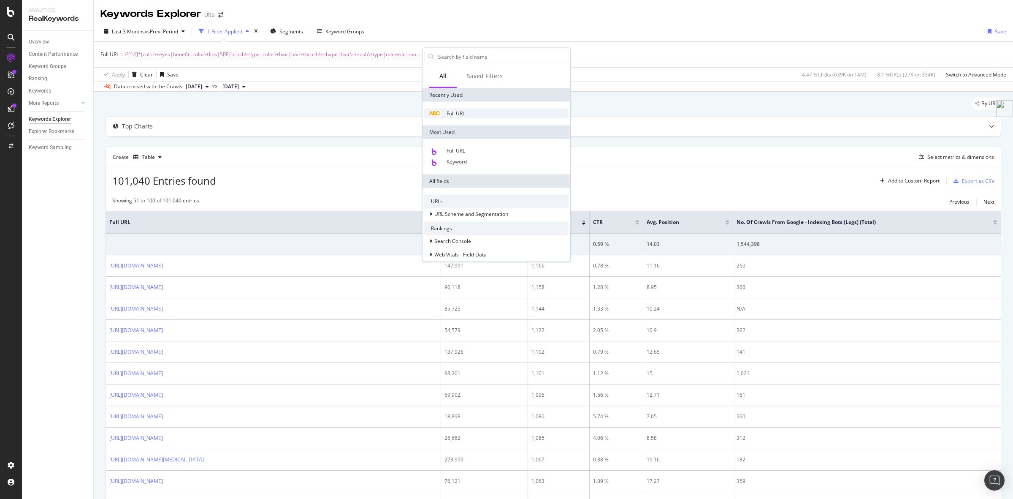
click at [454, 110] on span "Full URL" at bounding box center [456, 113] width 19 height 7
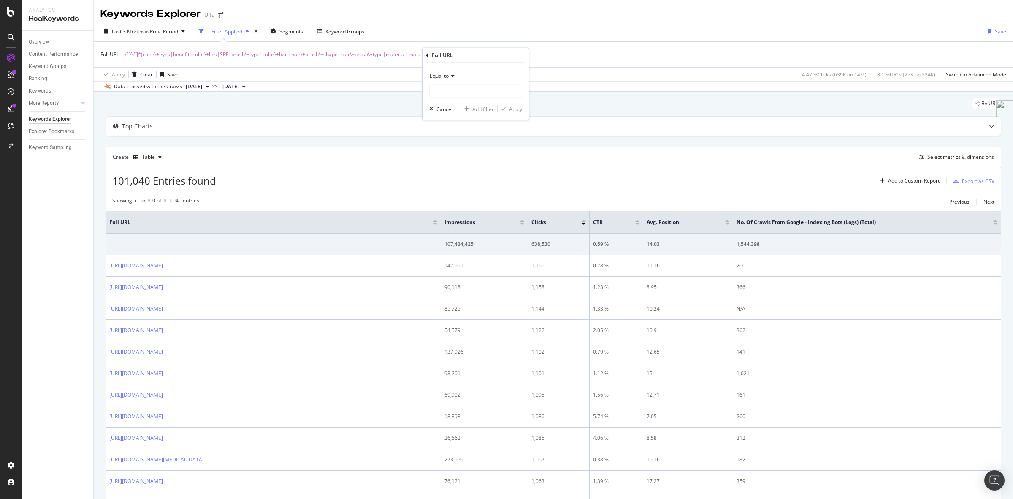
click at [445, 81] on div "Equal to" at bounding box center [475, 76] width 93 height 14
click at [465, 170] on span "Doesn't contain" at bounding box center [452, 169] width 37 height 7
click at [448, 94] on input "text" at bounding box center [476, 91] width 92 height 14
type input "utm="
click at [510, 108] on div "Apply" at bounding box center [515, 108] width 13 height 7
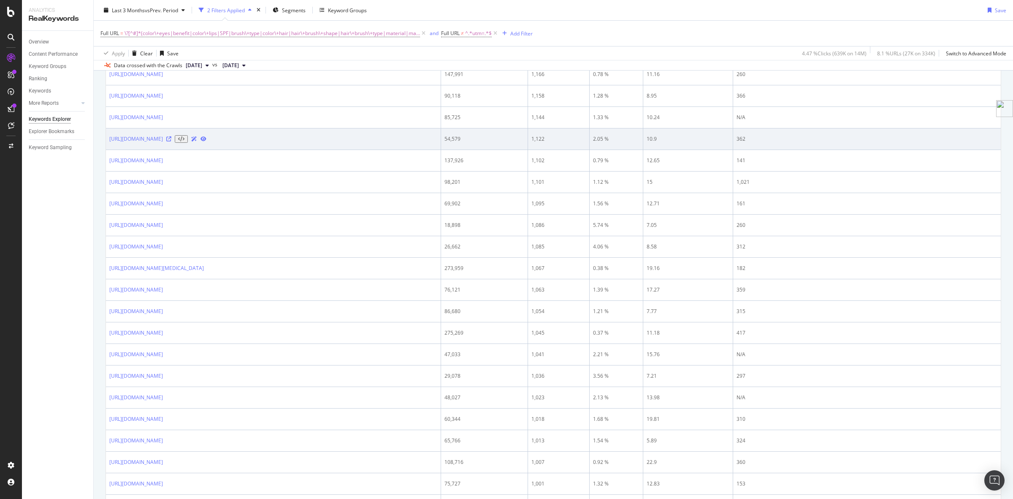
scroll to position [106, 0]
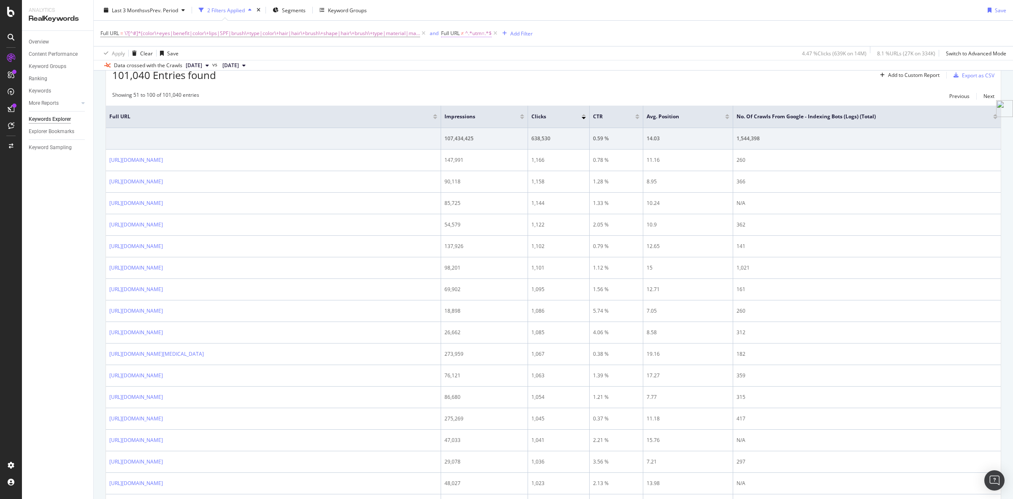
click at [473, 32] on span "^.*utm=.*$" at bounding box center [478, 33] width 27 height 12
click at [475, 68] on input "utm=" at bounding box center [484, 69] width 80 height 14
click at [497, 65] on input "utm=" at bounding box center [484, 69] width 80 height 14
type input "utm"
click at [530, 89] on div "Apply" at bounding box center [529, 85] width 13 height 7
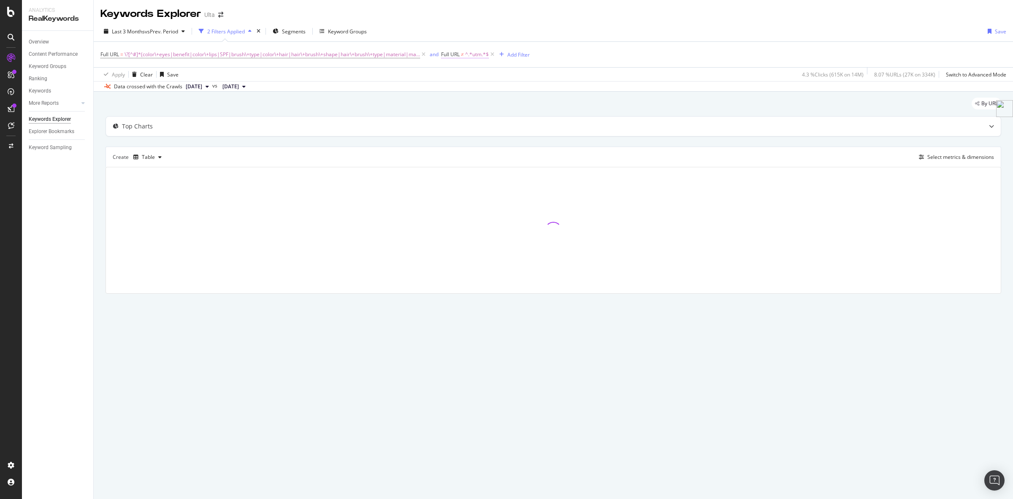
click at [465, 52] on span "^.*utm.*$" at bounding box center [477, 55] width 24 height 12
click at [462, 92] on input "utm" at bounding box center [484, 90] width 80 height 14
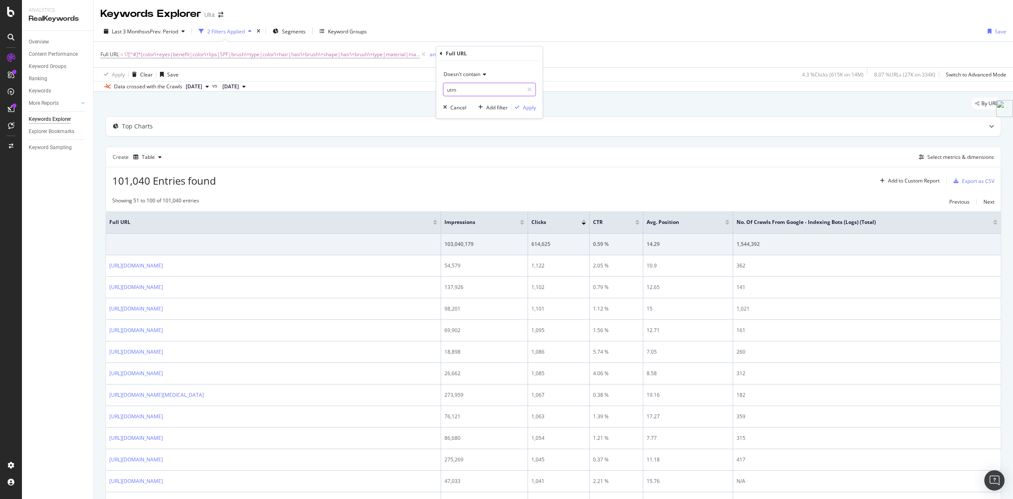
click at [469, 90] on input "utm" at bounding box center [484, 90] width 80 height 14
type input "utm_"
click at [524, 106] on div "Apply" at bounding box center [529, 106] width 13 height 7
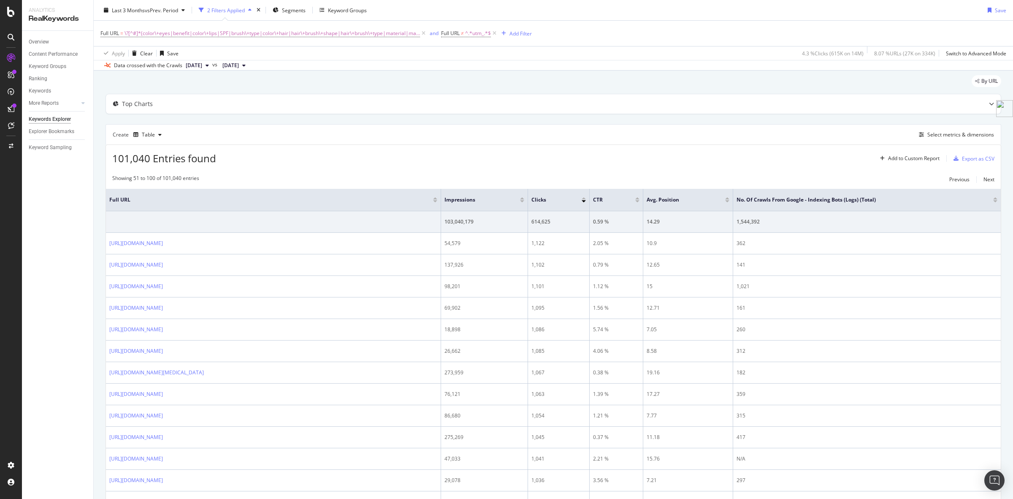
scroll to position [0, 0]
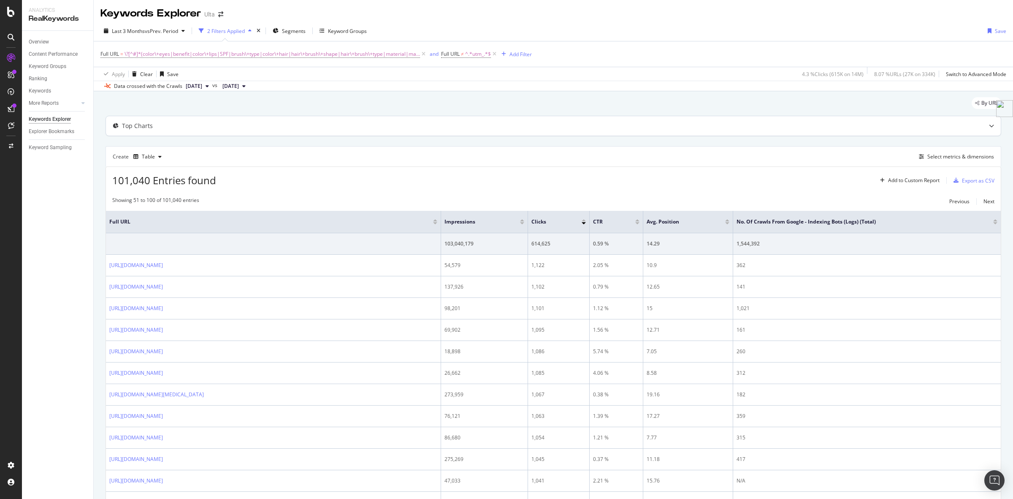
click at [983, 131] on div at bounding box center [992, 125] width 19 height 19
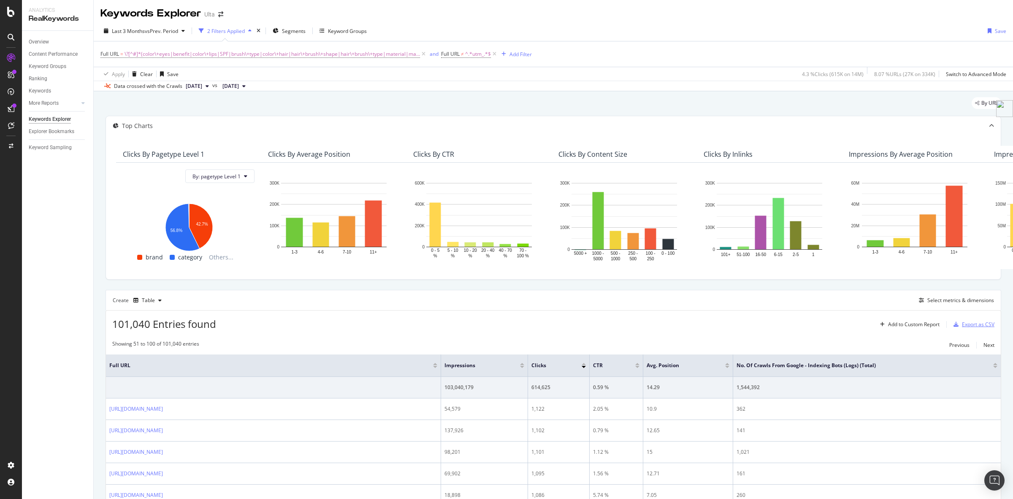
click at [968, 328] on div "Export as CSV" at bounding box center [978, 323] width 33 height 7
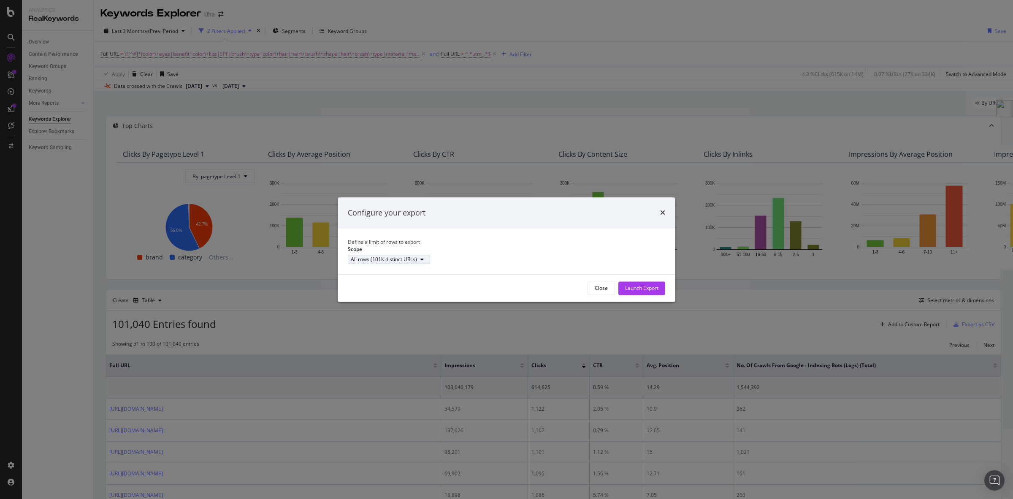
click at [427, 263] on div "All rows (101K distinct URLs)" at bounding box center [389, 259] width 76 height 7
click at [448, 277] on div "All rows (101K distinct URLs)" at bounding box center [415, 277] width 71 height 7
click at [660, 295] on button "Launch Export" at bounding box center [642, 288] width 47 height 14
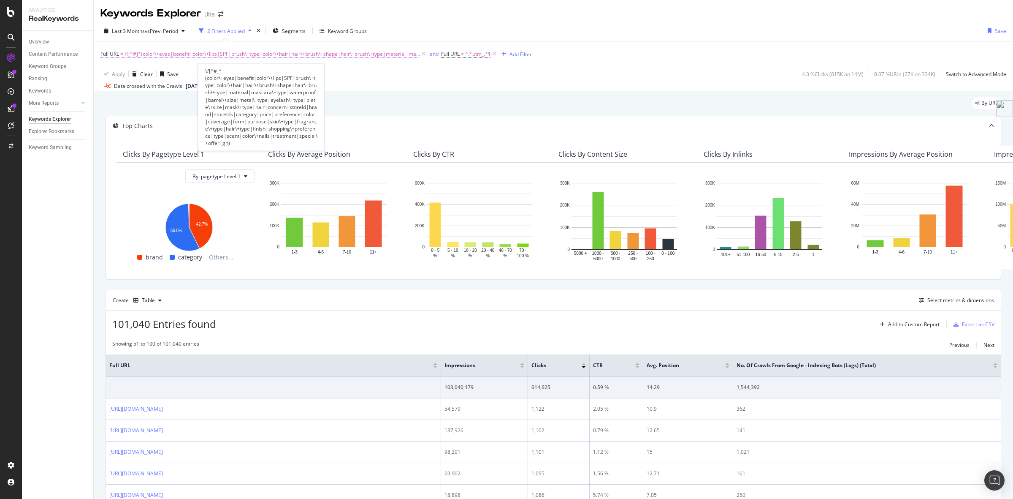
click at [227, 52] on span "\?[^#]*(color\+eyes|benefit|color\+lips|SPF|brush\+type|color\+hair|hair\+brush…" at bounding box center [273, 54] width 296 height 12
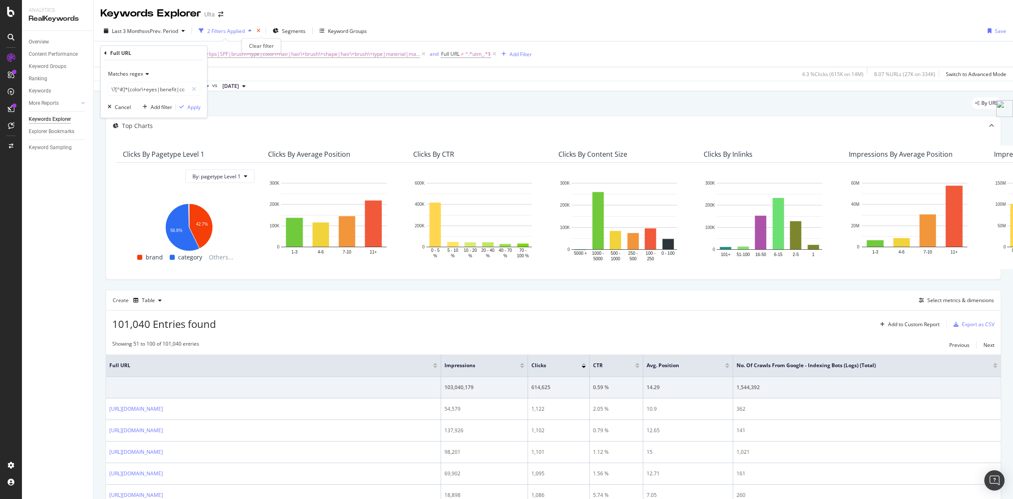
click at [261, 32] on icon "times" at bounding box center [259, 30] width 4 height 5
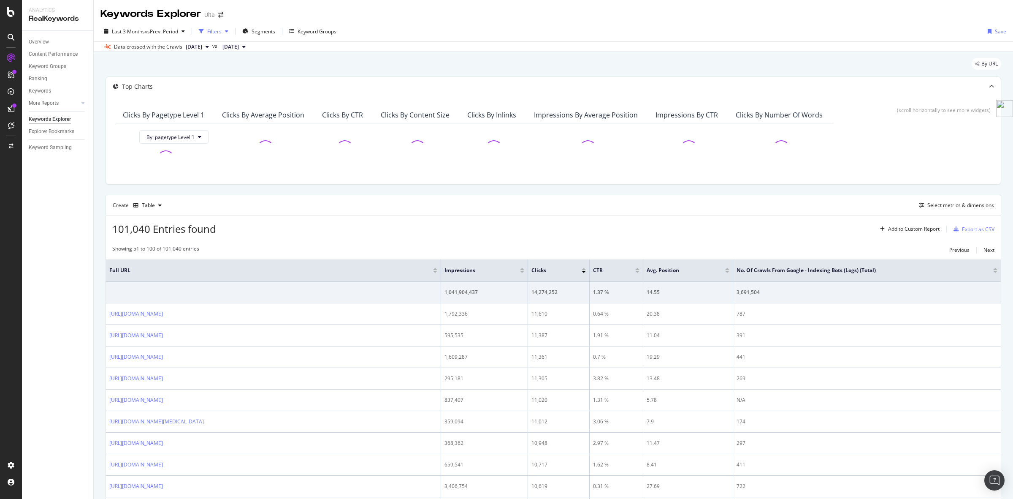
click at [220, 30] on div "Filters" at bounding box center [214, 31] width 14 height 7
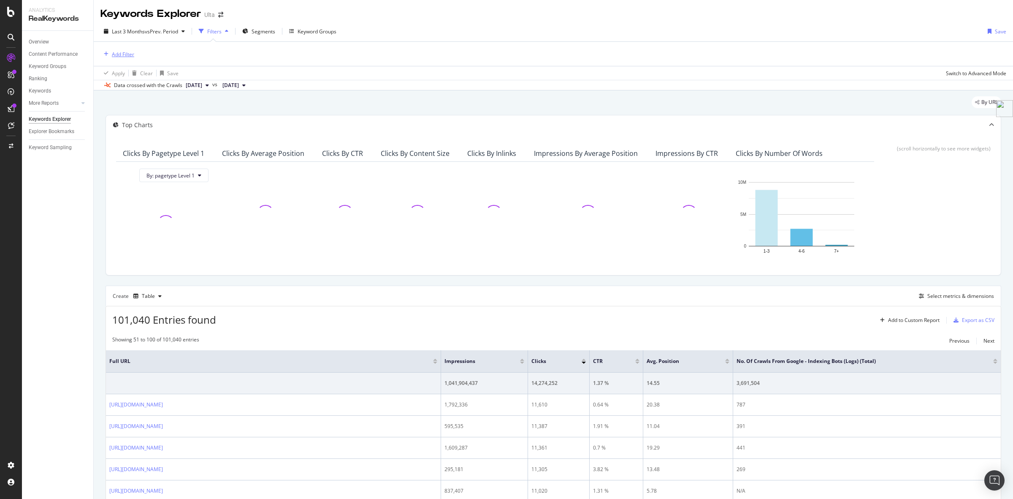
click at [129, 52] on div "Add Filter" at bounding box center [123, 54] width 22 height 7
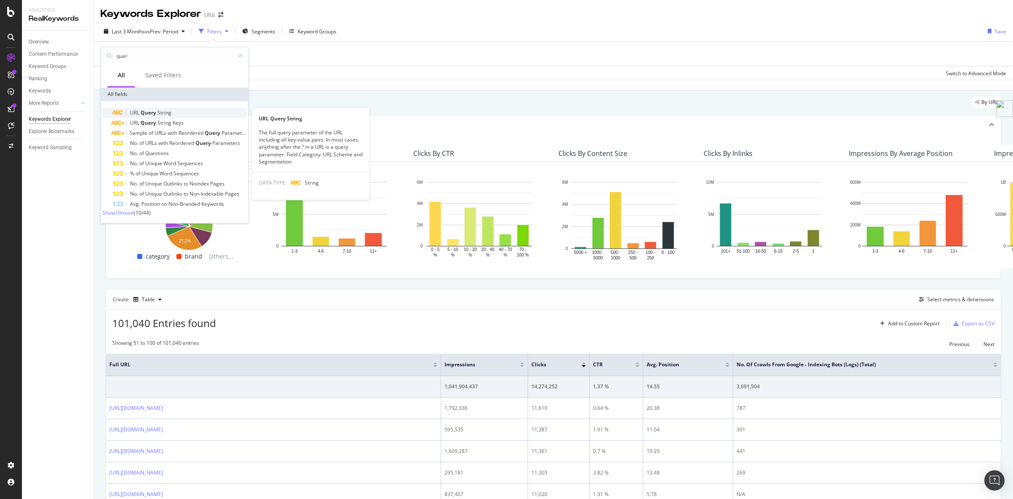
type input "quer"
click at [179, 111] on div "URL Query String" at bounding box center [180, 113] width 134 height 10
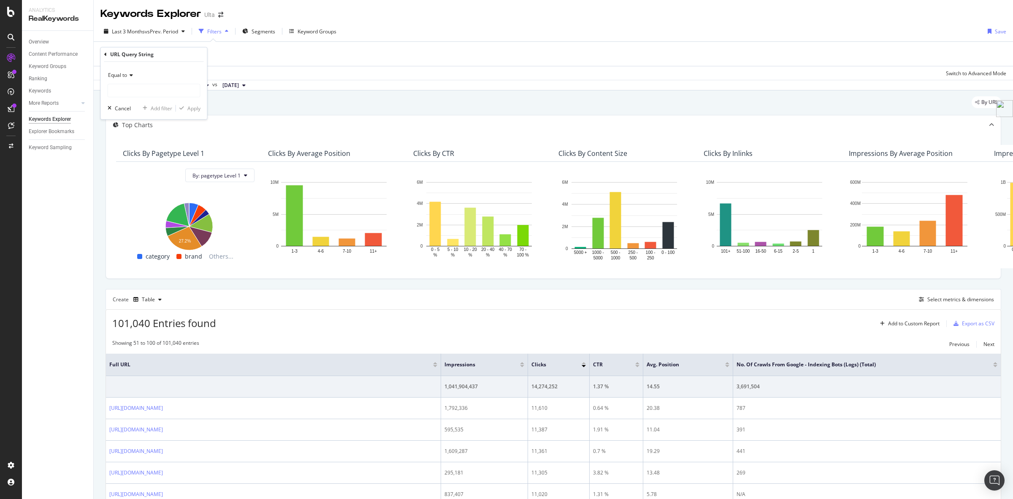
click at [130, 78] on div "Equal to" at bounding box center [154, 75] width 93 height 14
click at [141, 178] on span "Matches regex" at bounding box center [129, 180] width 35 height 7
click at [174, 89] on input "text" at bounding box center [154, 91] width 92 height 14
paste input "color\+eyes|benefit|color\+lips|SPF|brush\+type|color\+hair|hair\+brush\+shape|…"
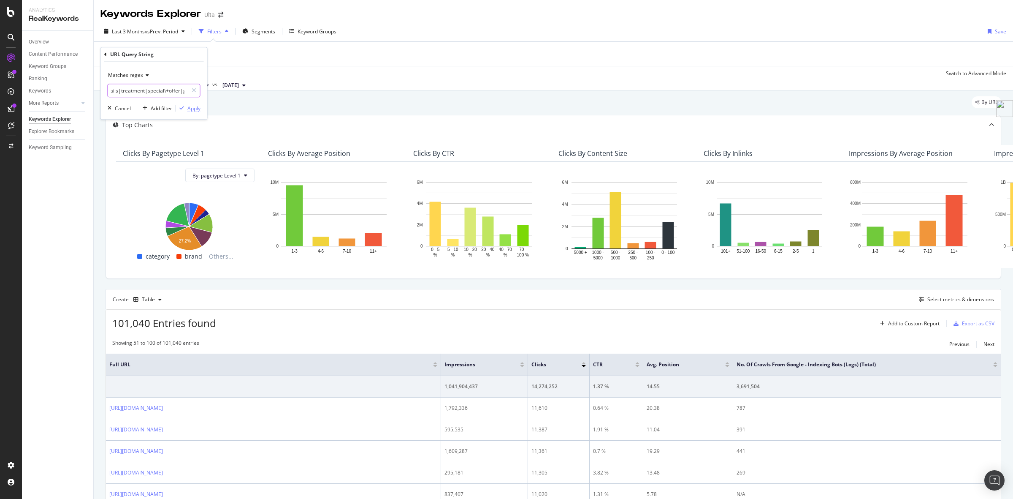
type input "color\+eyes|benefit|color\+lips|SPF|brush\+type|color\+hair|hair\+brush\+shape|…"
click at [190, 109] on div "Apply" at bounding box center [193, 108] width 13 height 7
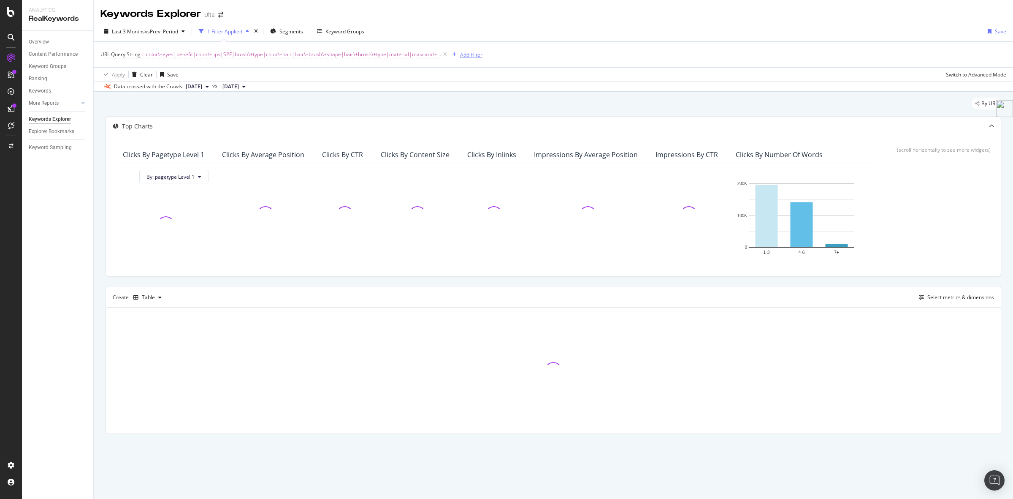
click at [464, 53] on div "Add Filter" at bounding box center [471, 54] width 22 height 7
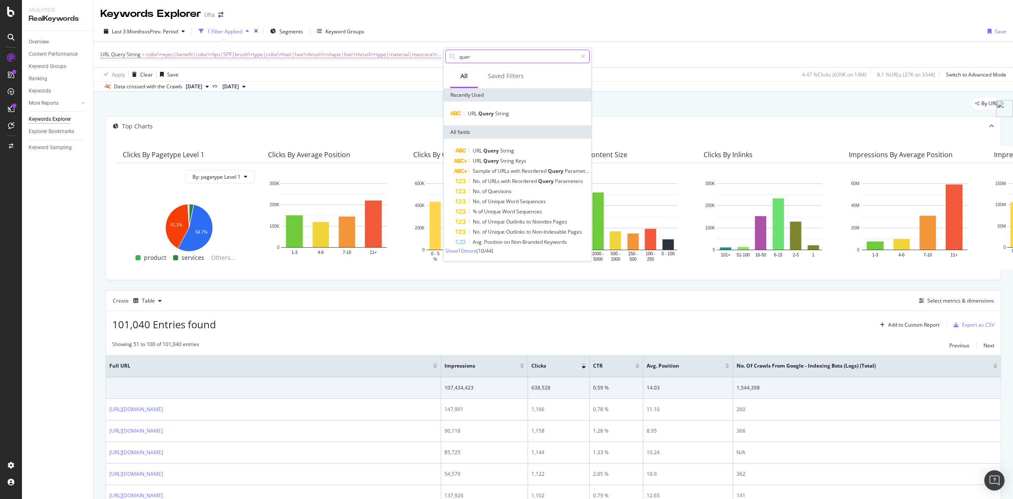
drag, startPoint x: 495, startPoint y: 51, endPoint x: 508, endPoint y: 54, distance: 12.6
click at [495, 51] on input "quer" at bounding box center [518, 56] width 119 height 13
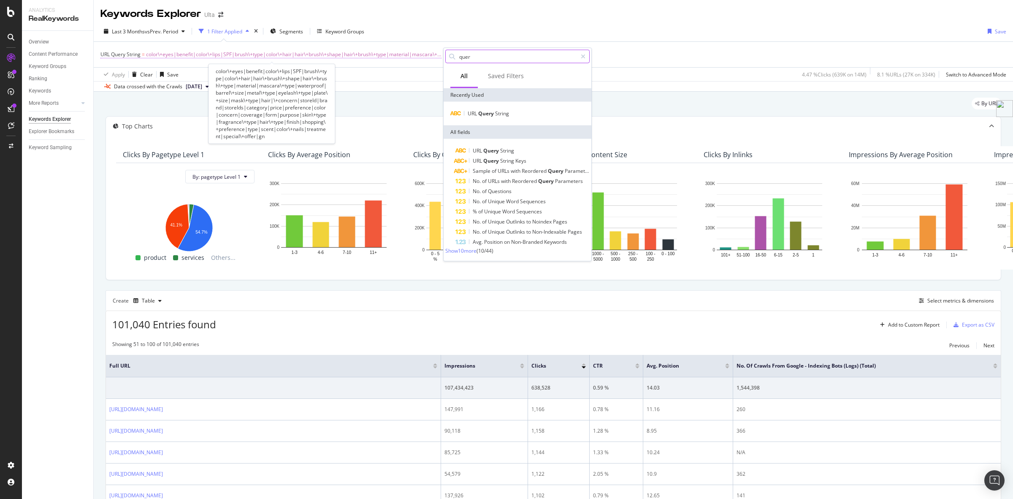
drag, startPoint x: 470, startPoint y: 60, endPoint x: 410, endPoint y: 59, distance: 60.0
click at [410, 59] on body "Analytics RealKeywords Overview Content Performance Keyword Groups Ranking Keyw…" at bounding box center [506, 249] width 1013 height 499
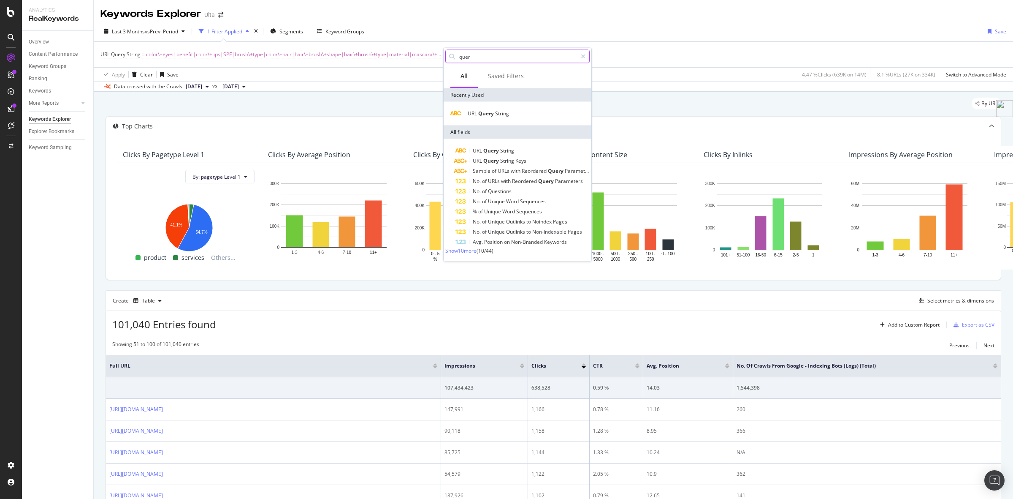
drag, startPoint x: 472, startPoint y: 59, endPoint x: 454, endPoint y: 56, distance: 17.6
click at [454, 56] on div "quer" at bounding box center [517, 57] width 144 height 14
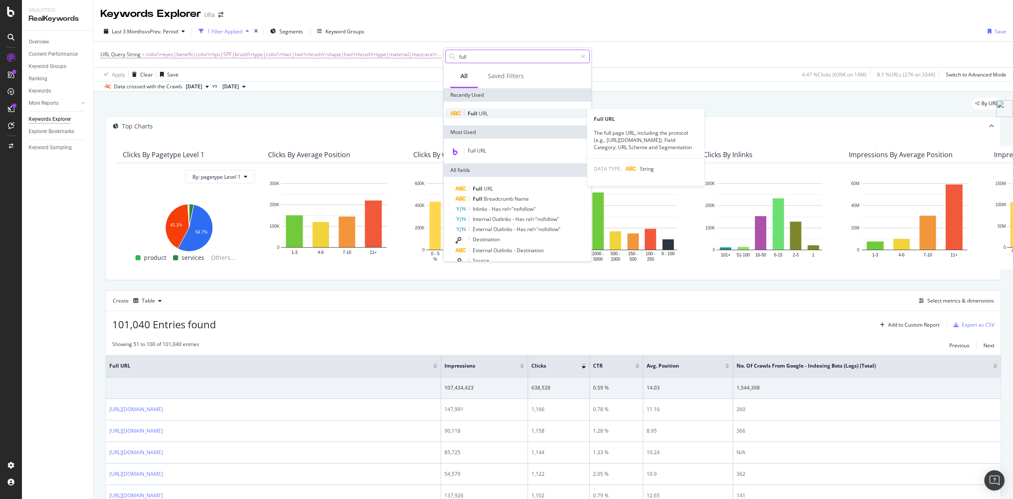
type input "full"
click at [488, 113] on span "URL" at bounding box center [483, 113] width 9 height 7
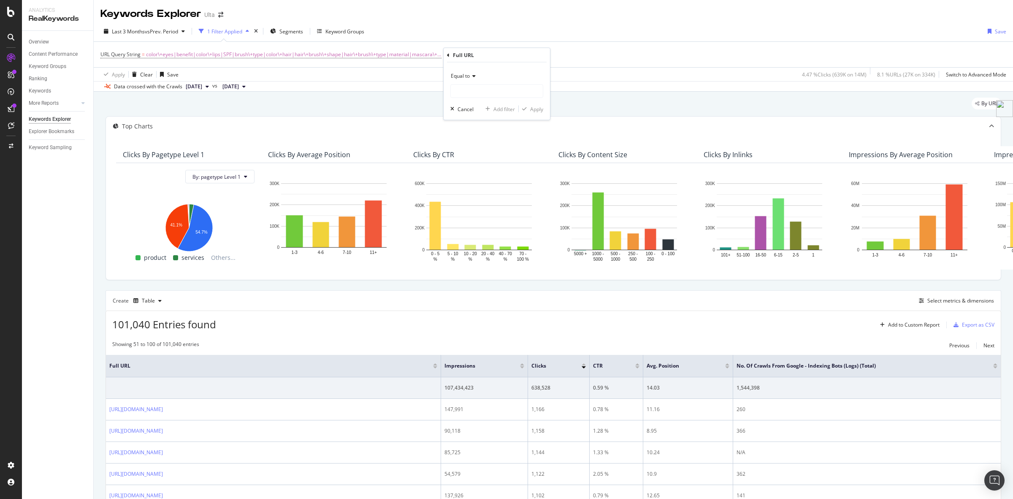
click at [463, 76] on span "Equal to" at bounding box center [460, 75] width 19 height 7
click at [495, 157] on div "Contains" at bounding box center [498, 159] width 90 height 11
click at [475, 89] on input "text" at bounding box center [497, 91] width 92 height 14
type input "/brand|/shop|/promotion"
click at [539, 108] on div "Apply" at bounding box center [536, 108] width 13 height 7
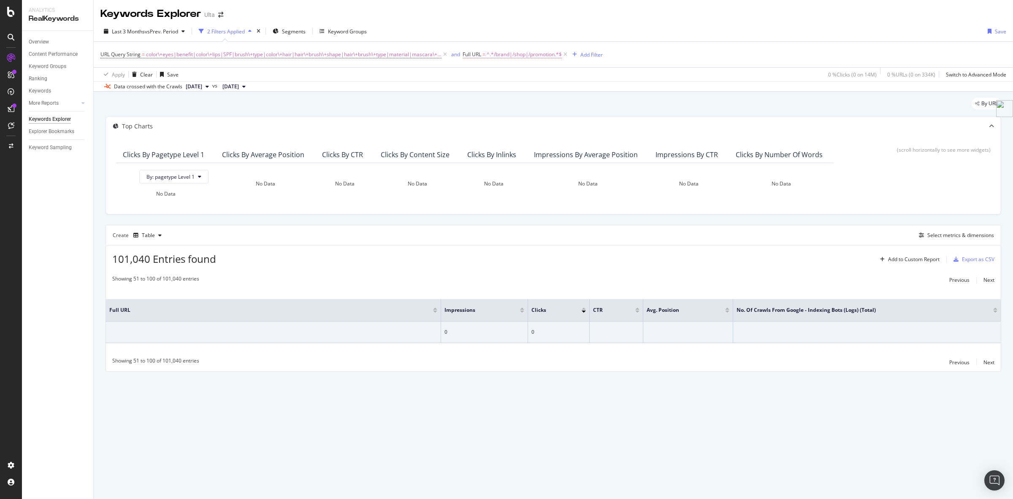
click at [494, 54] on span "^.*/brand|/shop|/promotion.*$" at bounding box center [524, 55] width 75 height 12
click at [694, 59] on div "URL Query String = color\+eyes|benefit|color\+lips|SPF|brush\+type|color\+hair|…" at bounding box center [553, 54] width 906 height 25
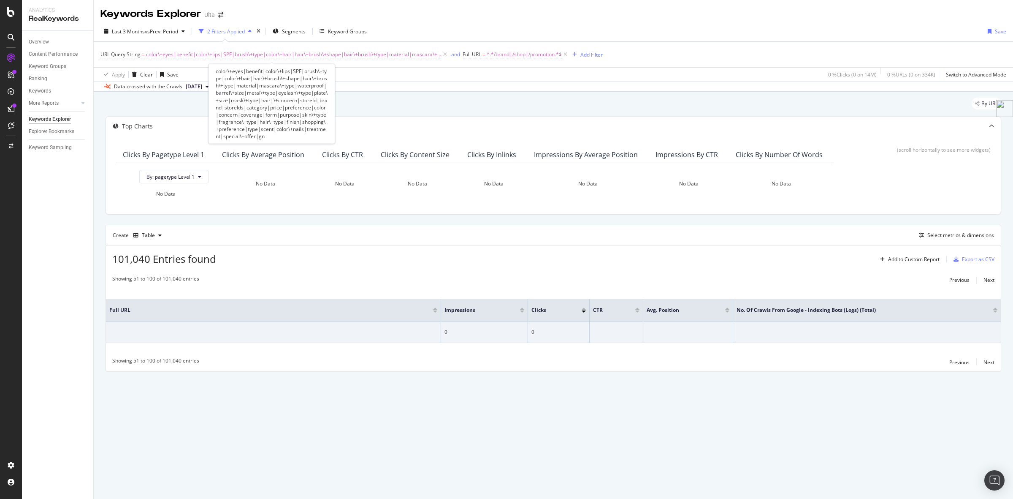
click at [122, 54] on span "URL Query String" at bounding box center [120, 54] width 40 height 7
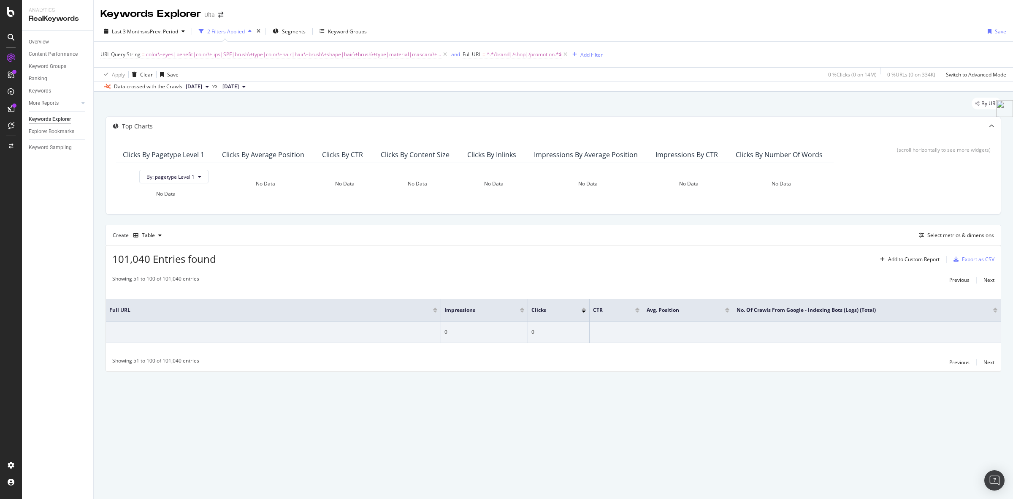
click at [786, 78] on div "Apply Clear Save 0 % Clicks ( 0 on 14M ) 0 % URLs ( 0 on 334K ) Switch to Advan…" at bounding box center [554, 74] width 920 height 14
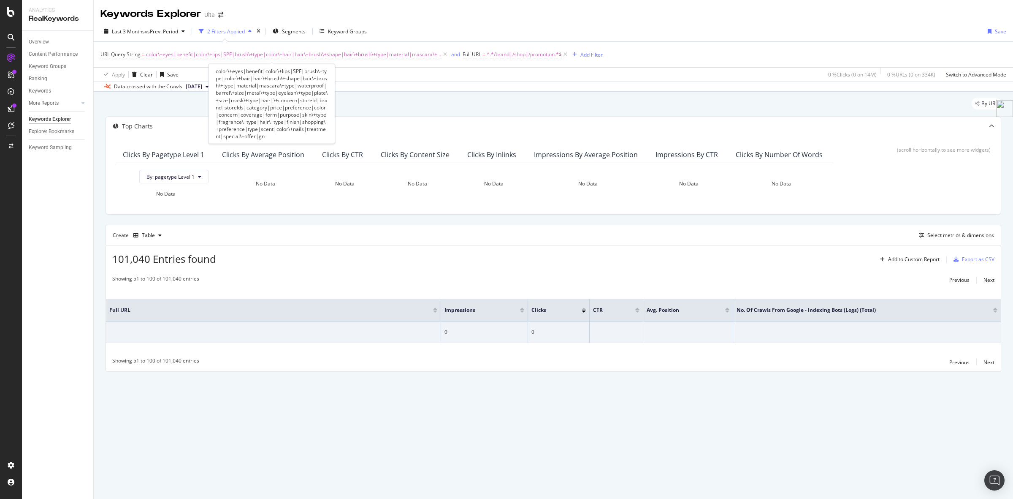
click at [192, 52] on span "color\+eyes|benefit|color\+lips|SPF|brush\+type|color\+hair|hair\+brush\+shape|…" at bounding box center [294, 55] width 296 height 12
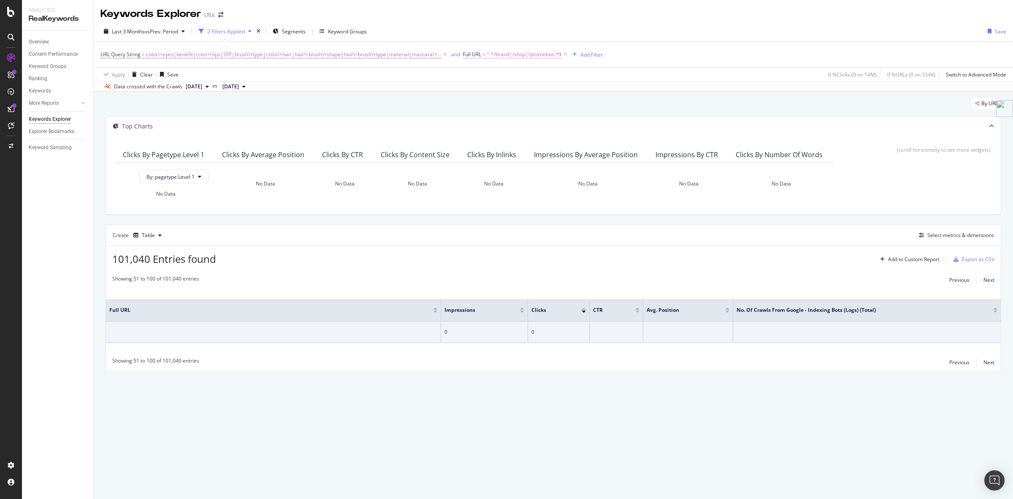
click at [504, 56] on span "^.*/brand|/shop|/promotion.*$" at bounding box center [524, 55] width 75 height 12
click at [481, 114] on div "Contains /brand|/shop|/promotion Cancel Add filter Apply" at bounding box center [511, 89] width 106 height 57
click at [480, 106] on div "Cancel" at bounding box center [480, 106] width 16 height 7
click at [564, 54] on icon at bounding box center [565, 54] width 7 height 8
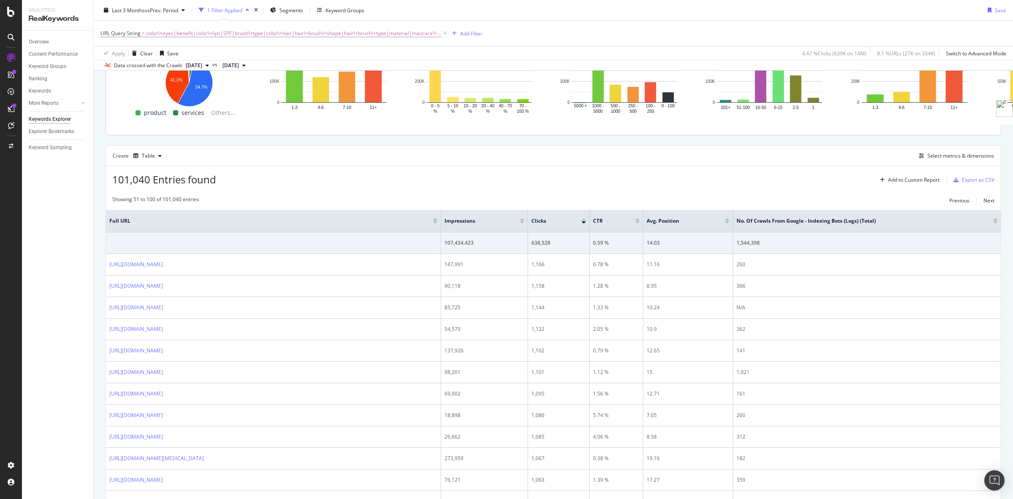
scroll to position [158, 0]
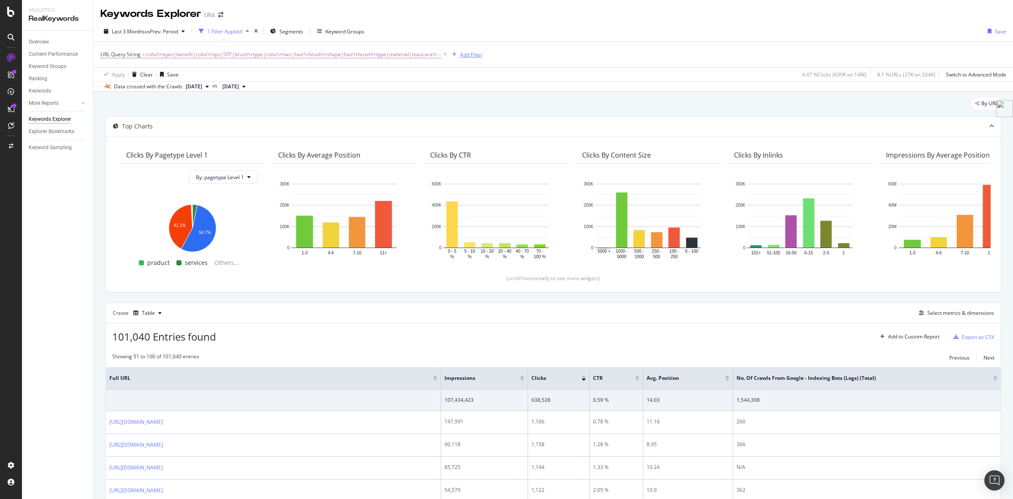
click at [462, 58] on div "Add Filter" at bounding box center [471, 54] width 22 height 7
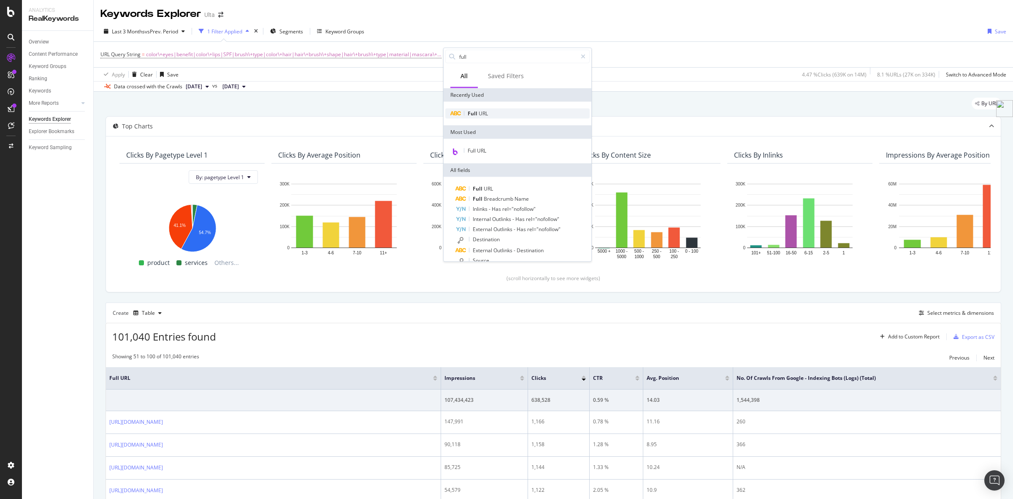
click at [482, 114] on span "URL" at bounding box center [483, 113] width 9 height 7
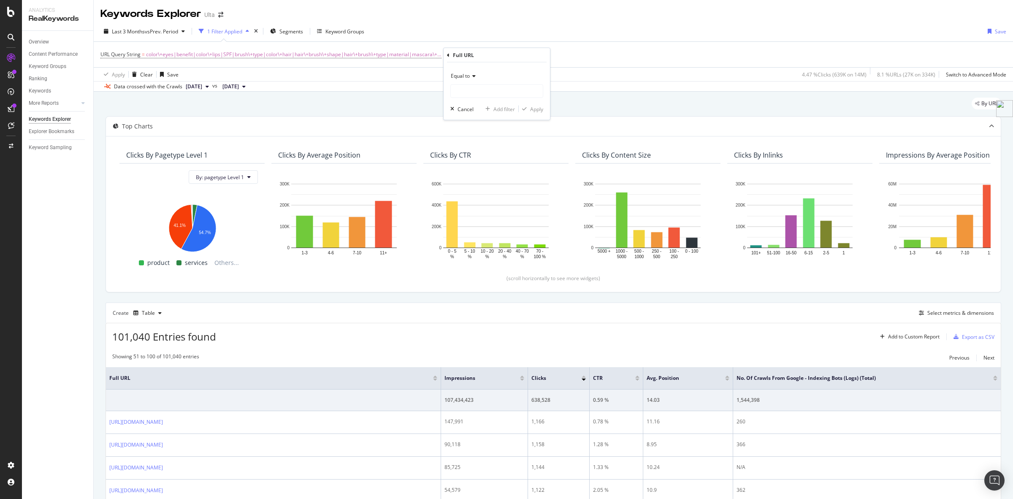
click at [467, 79] on div "Equal to" at bounding box center [497, 76] width 93 height 14
click at [474, 173] on span "Doesn't contain" at bounding box center [473, 169] width 37 height 7
click at [473, 91] on input "text" at bounding box center [497, 91] width 92 height 14
type input "utm_"
click at [540, 110] on div "Apply" at bounding box center [536, 108] width 13 height 7
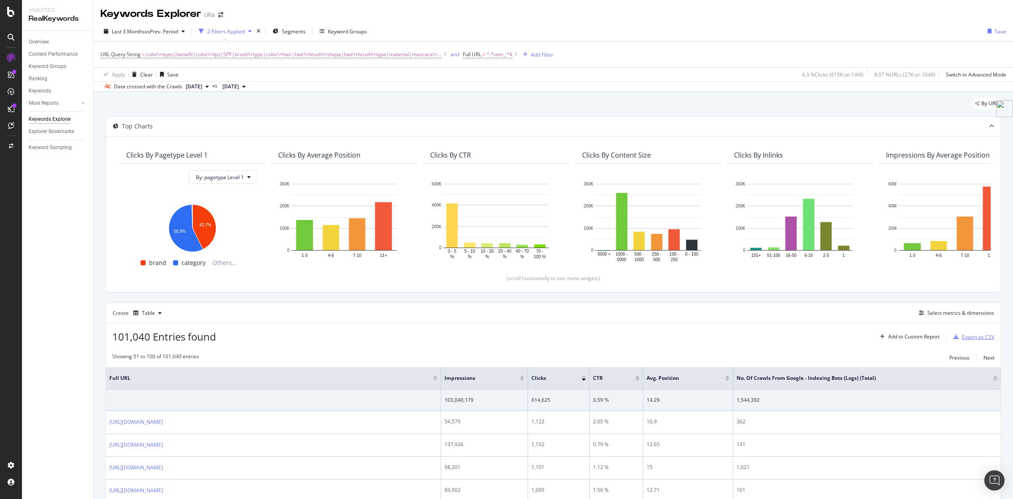
click at [962, 337] on div "Export as CSV" at bounding box center [978, 336] width 33 height 7
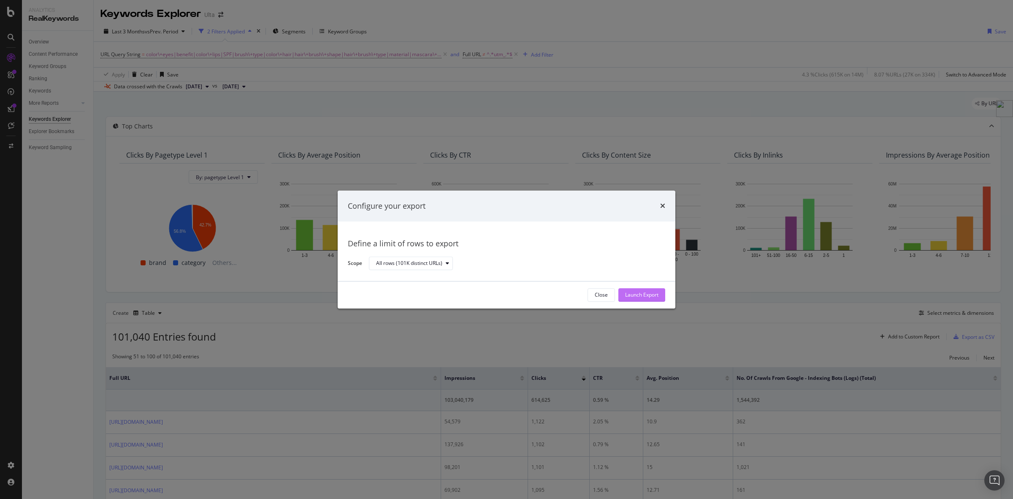
click at [642, 292] on div "Launch Export" at bounding box center [641, 294] width 33 height 7
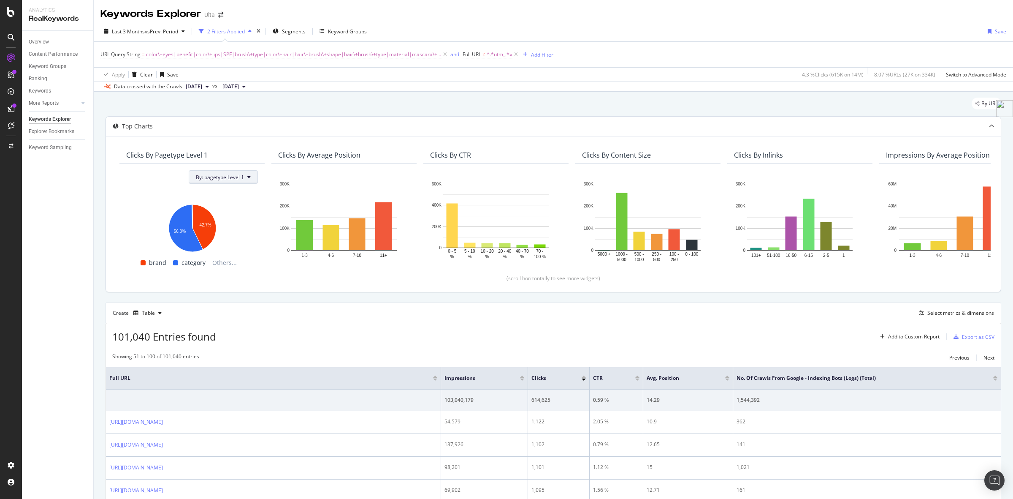
click at [248, 176] on icon at bounding box center [248, 176] width 3 height 5
click at [259, 211] on div "Select a Segment" at bounding box center [242, 208] width 105 height 14
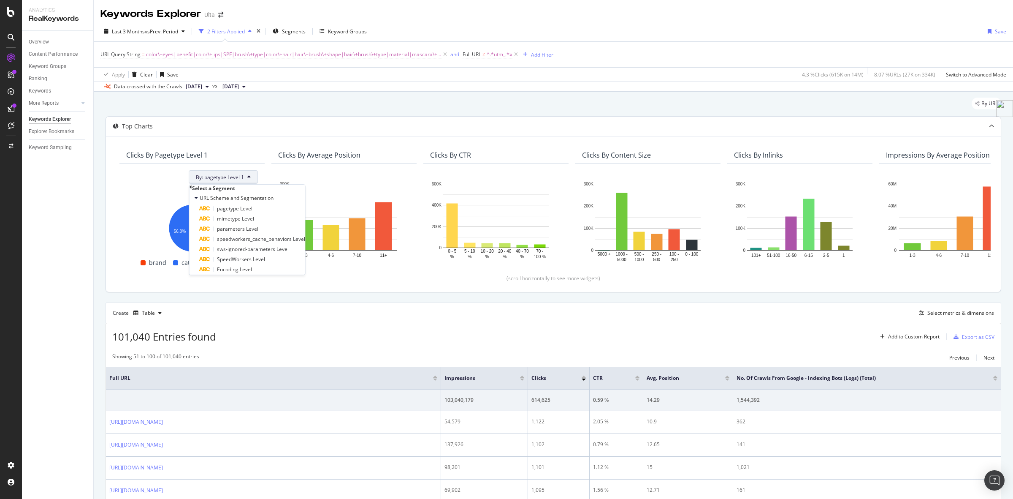
click at [260, 166] on div "By: pagetype Level 1 Hold CTRL while clicking to filter the report. 42.7% 56.8%…" at bounding box center [191, 218] width 145 height 111
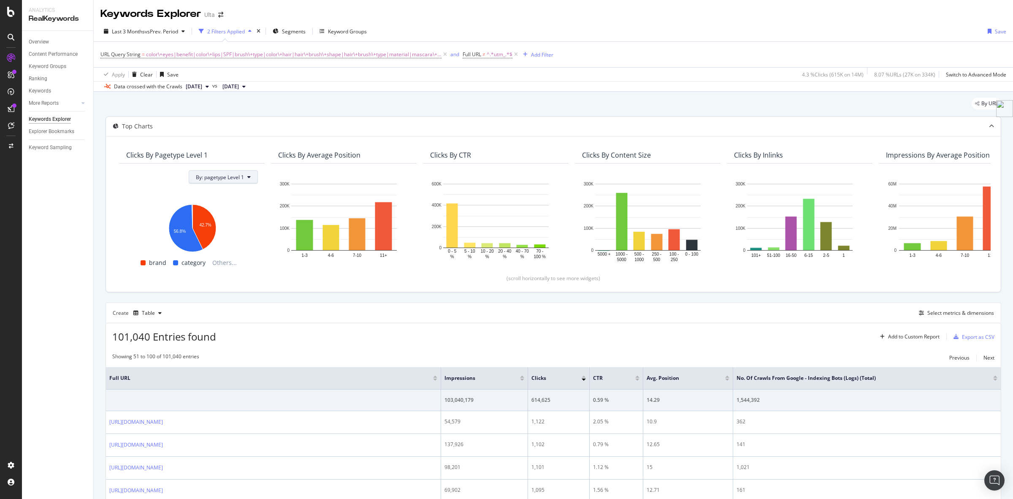
click at [249, 179] on icon at bounding box center [248, 176] width 3 height 5
click at [243, 225] on div "All Dimensions" at bounding box center [242, 224] width 105 height 14
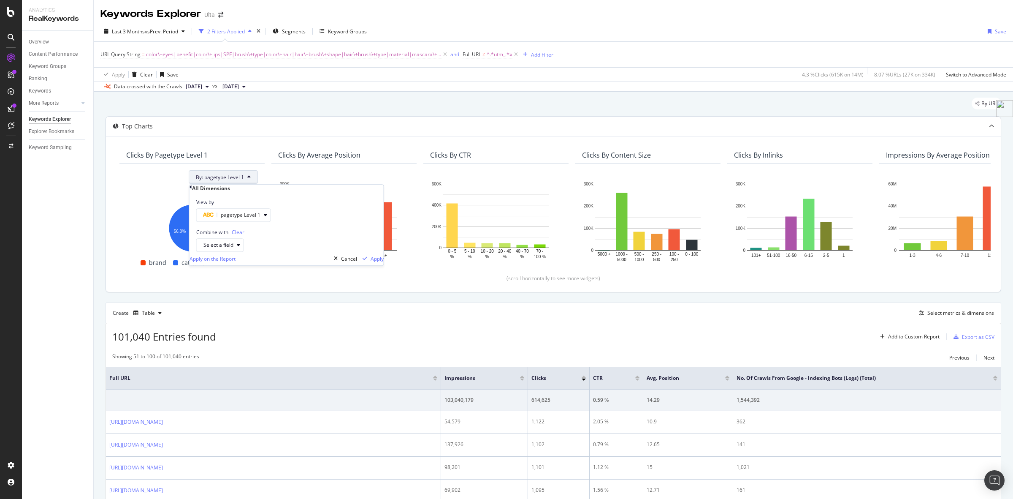
click at [264, 158] on div "Clicks By pagetype Level 1" at bounding box center [191, 155] width 145 height 17
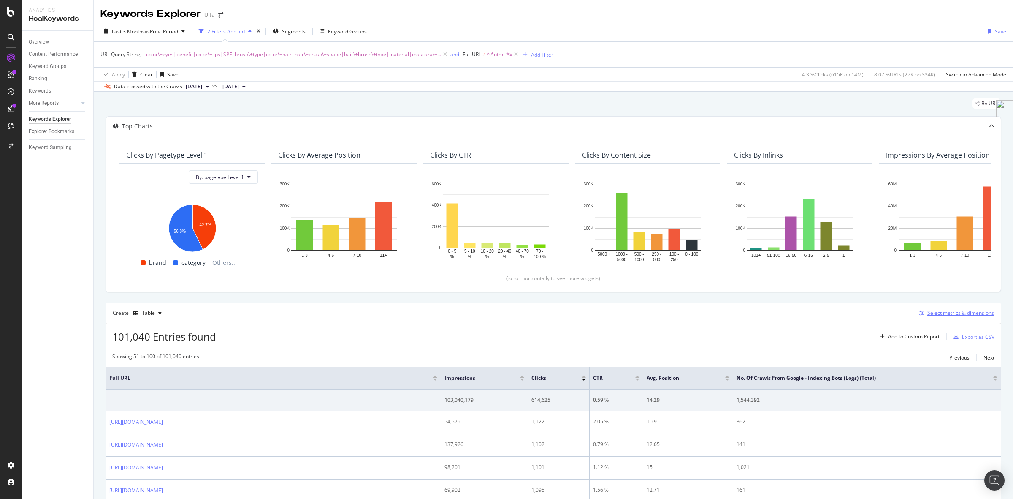
click at [934, 315] on div "Select metrics & dimensions" at bounding box center [961, 312] width 67 height 7
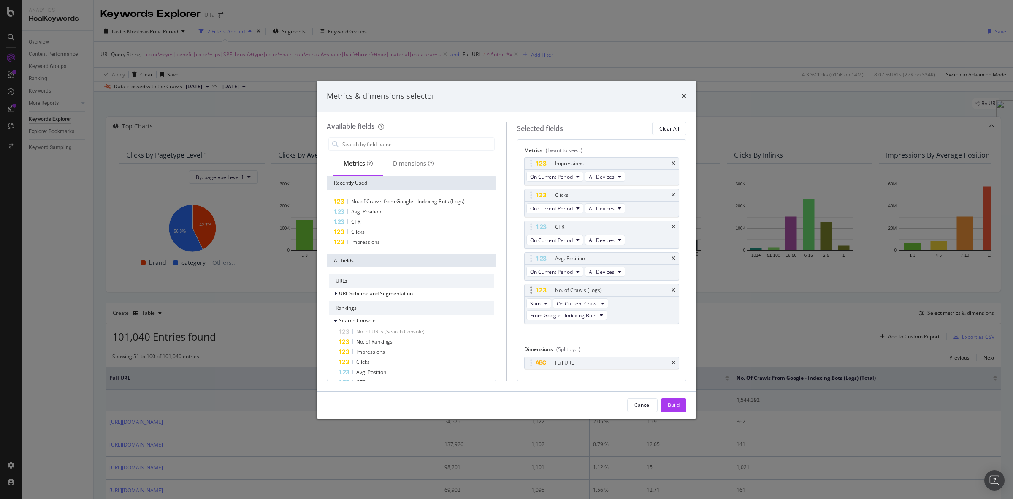
click at [670, 292] on div "No. of Crawls (Logs)" at bounding box center [602, 290] width 155 height 12
click at [672, 291] on icon "times" at bounding box center [674, 290] width 4 height 5
click at [680, 406] on div "Build" at bounding box center [674, 404] width 12 height 7
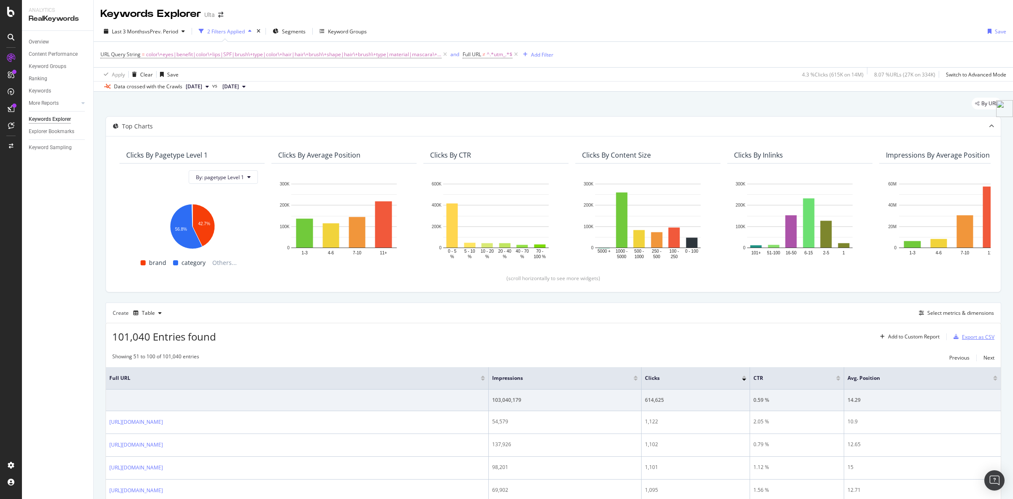
click at [967, 334] on div "Export as CSV" at bounding box center [978, 336] width 33 height 7
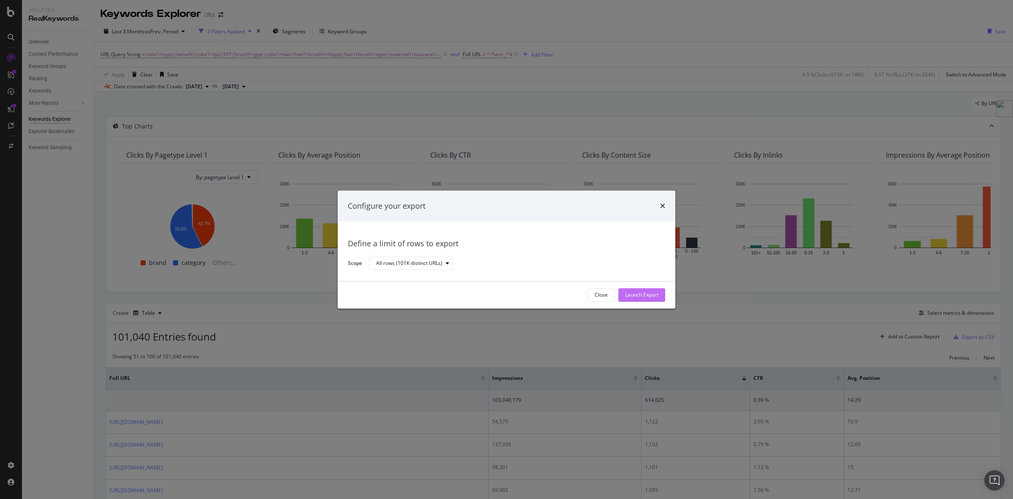
click at [643, 296] on div "Launch Export" at bounding box center [641, 294] width 33 height 7
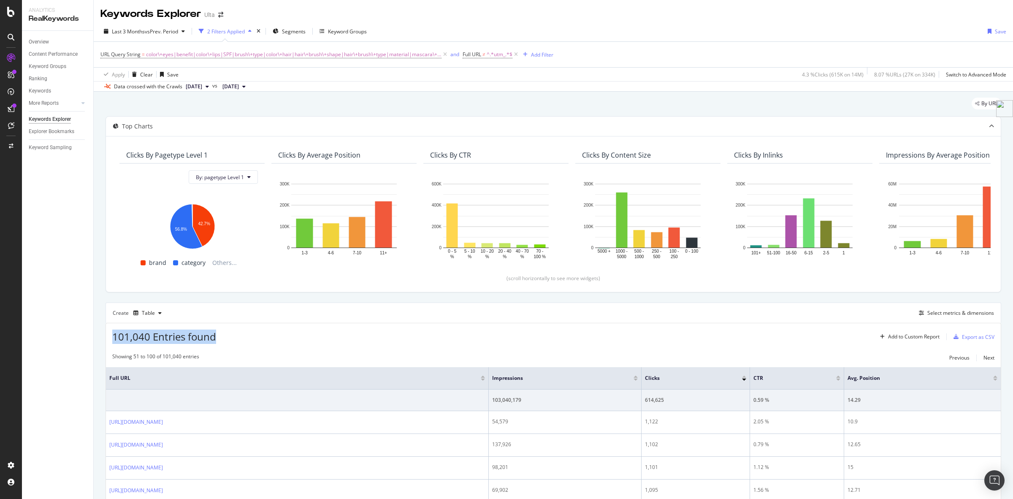
drag, startPoint x: 110, startPoint y: 339, endPoint x: 270, endPoint y: 345, distance: 160.6
